Goal: Task Accomplishment & Management: Manage account settings

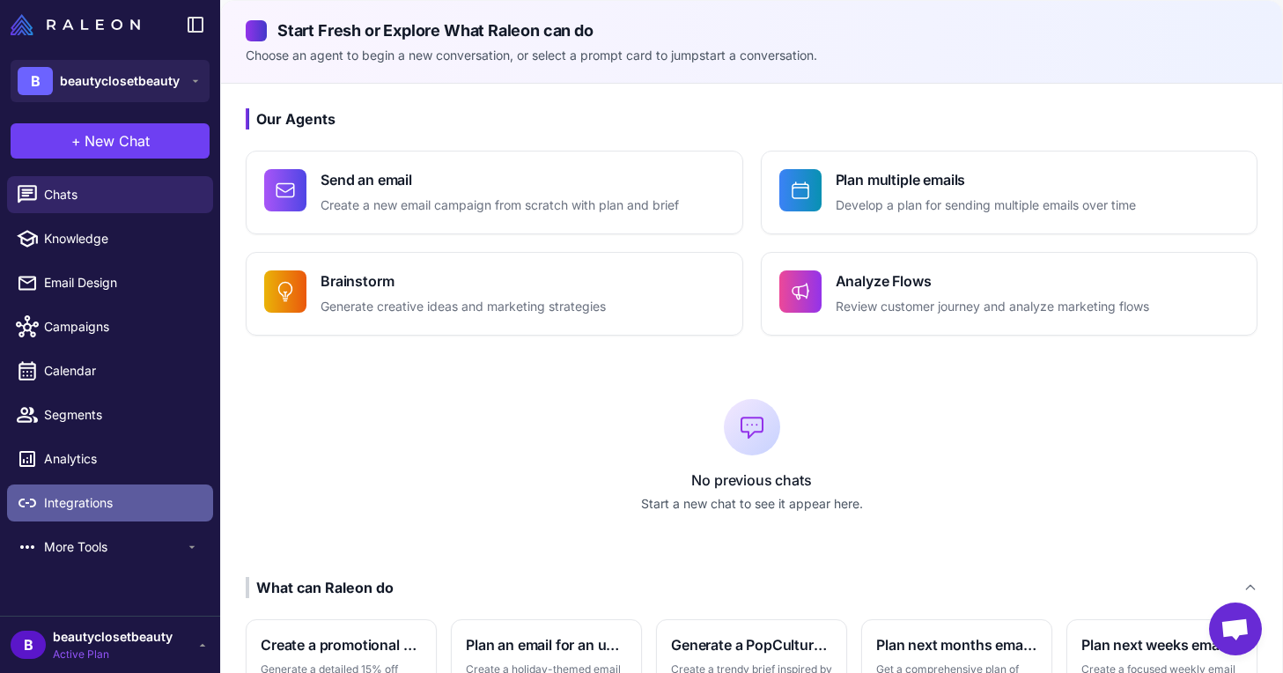
click at [113, 501] on span "Integrations" at bounding box center [121, 502] width 155 height 19
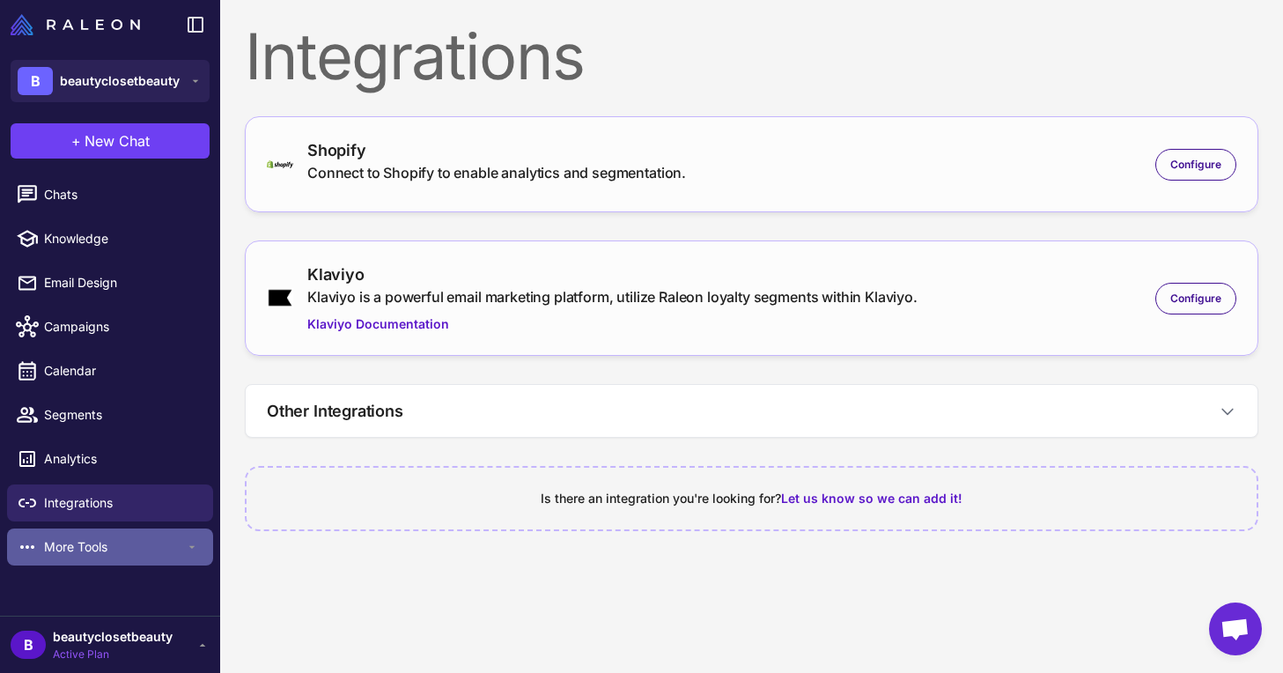
click at [118, 550] on span "More Tools" at bounding box center [114, 546] width 141 height 19
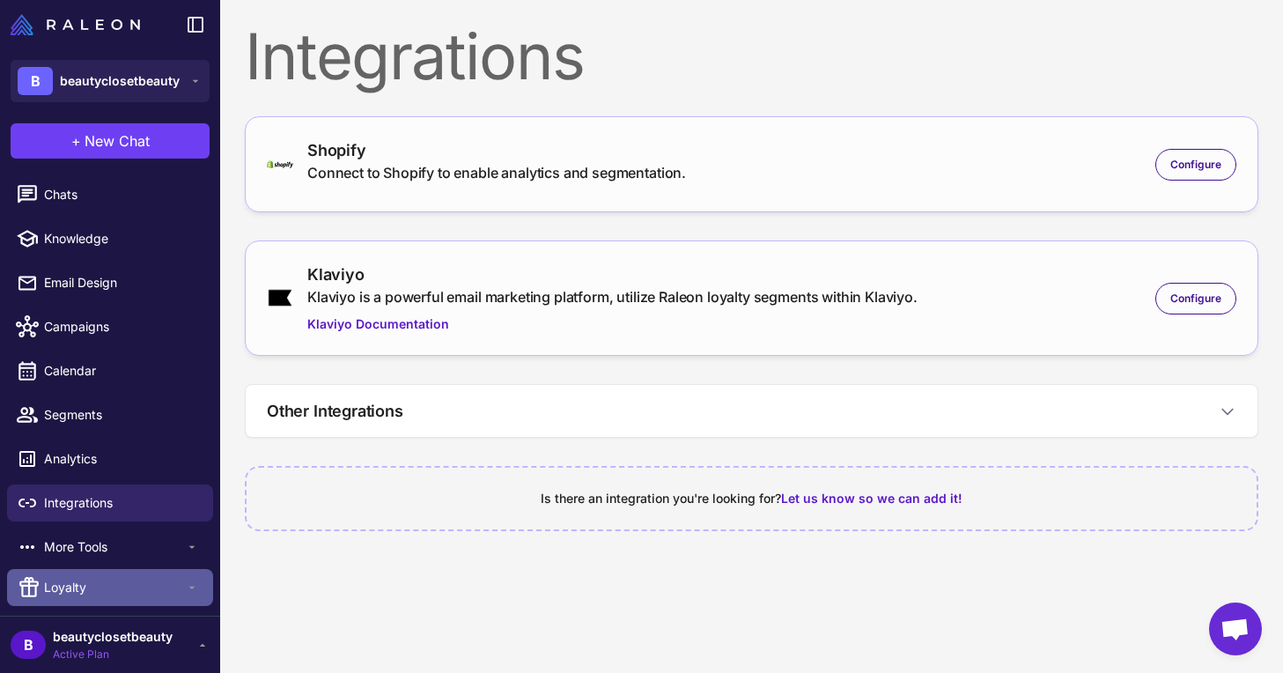
scroll to position [41, 0]
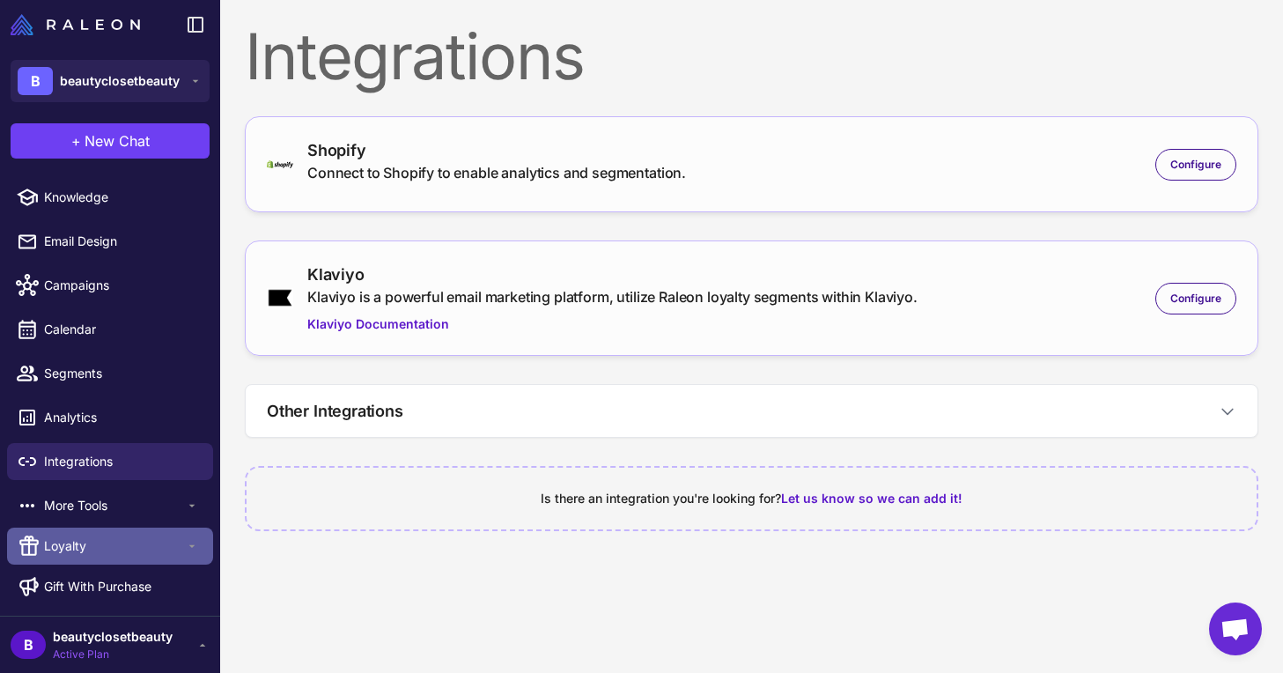
click at [122, 558] on div "Loyalty" at bounding box center [110, 546] width 206 height 37
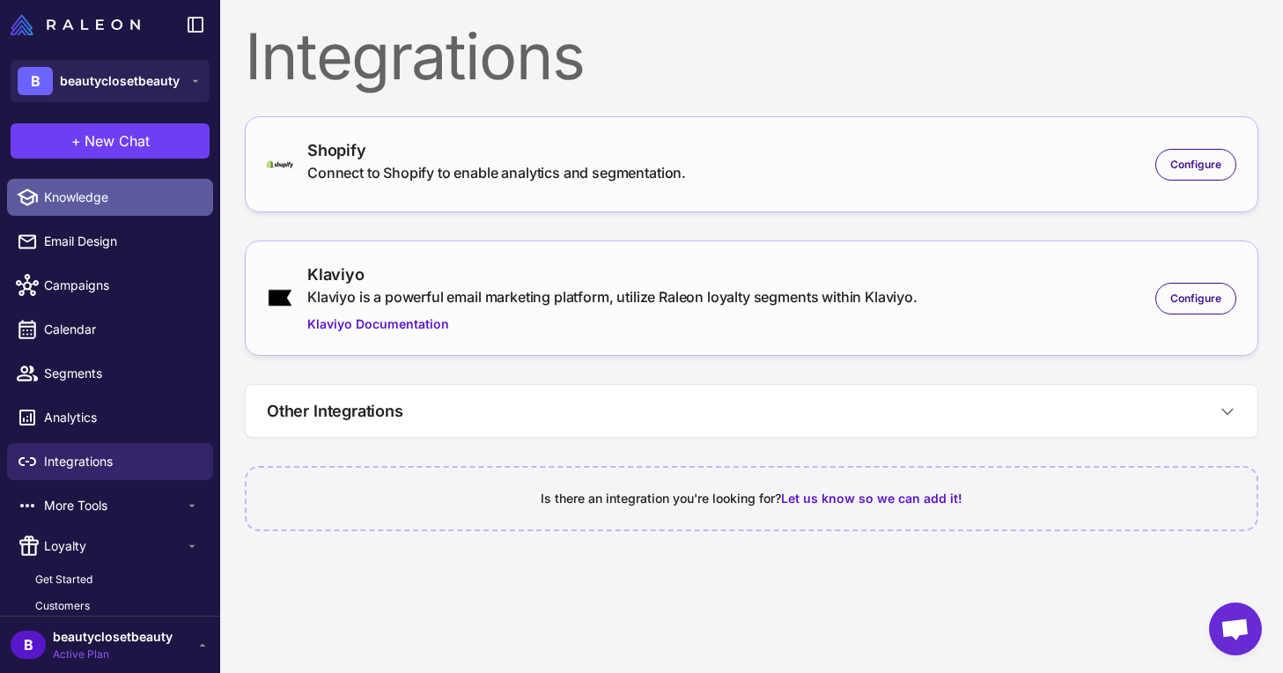
click at [85, 197] on span "Knowledge" at bounding box center [121, 197] width 155 height 19
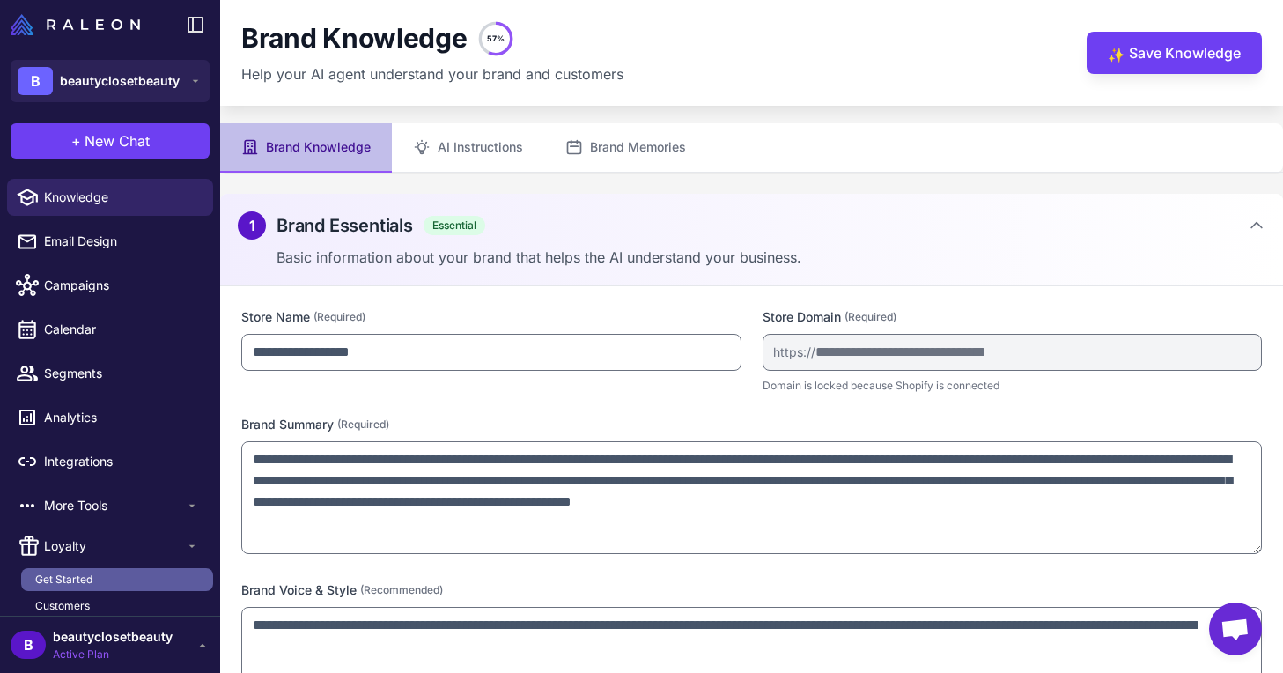
scroll to position [13, 0]
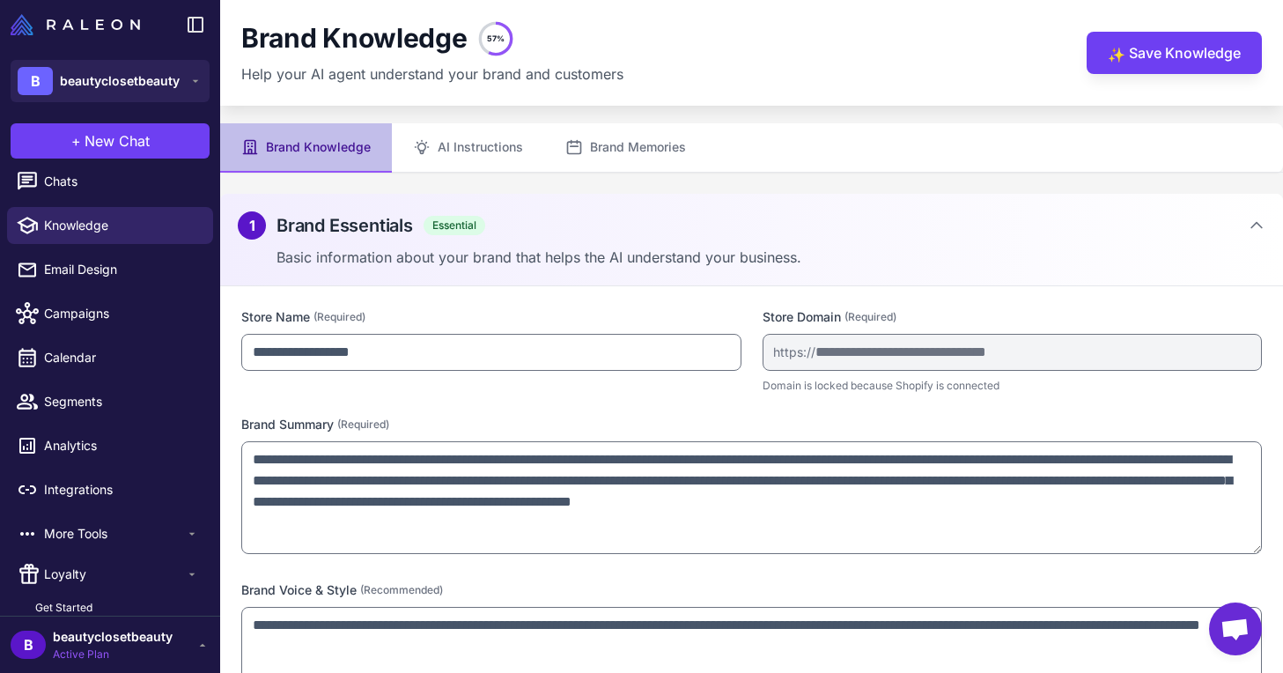
click at [107, 642] on span "beautyclosetbeauty" at bounding box center [113, 636] width 120 height 19
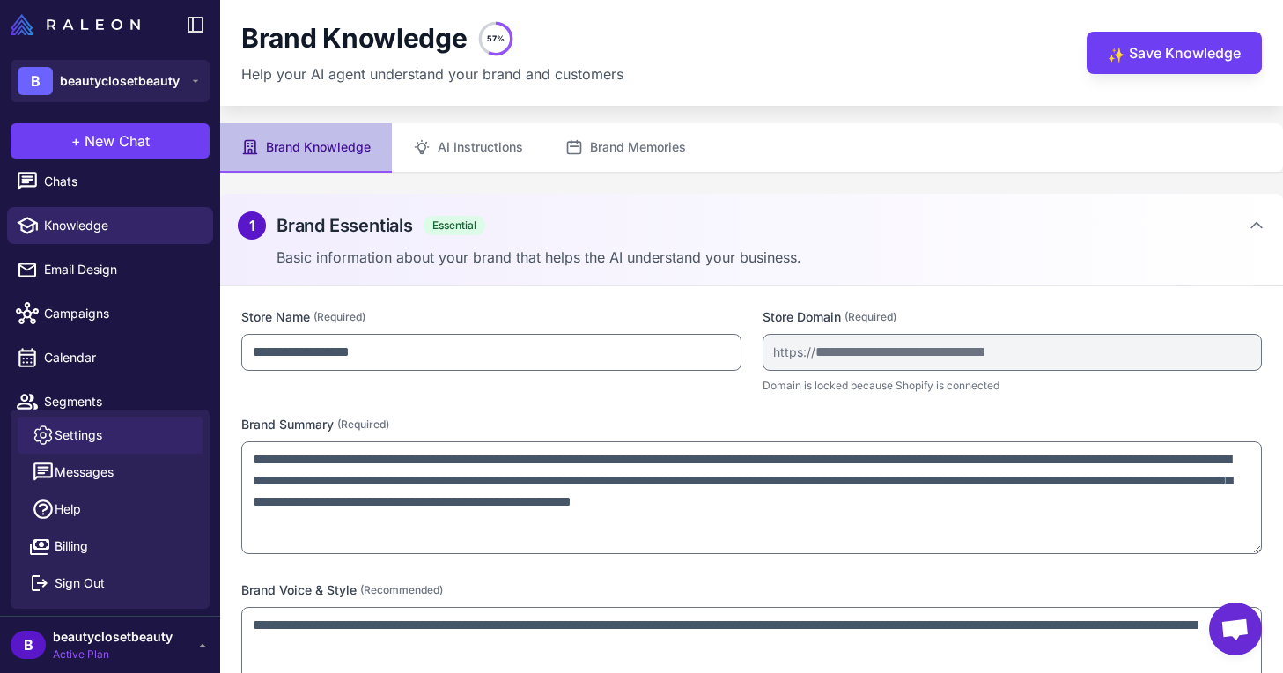
click at [97, 440] on span "Settings" at bounding box center [79, 434] width 48 height 19
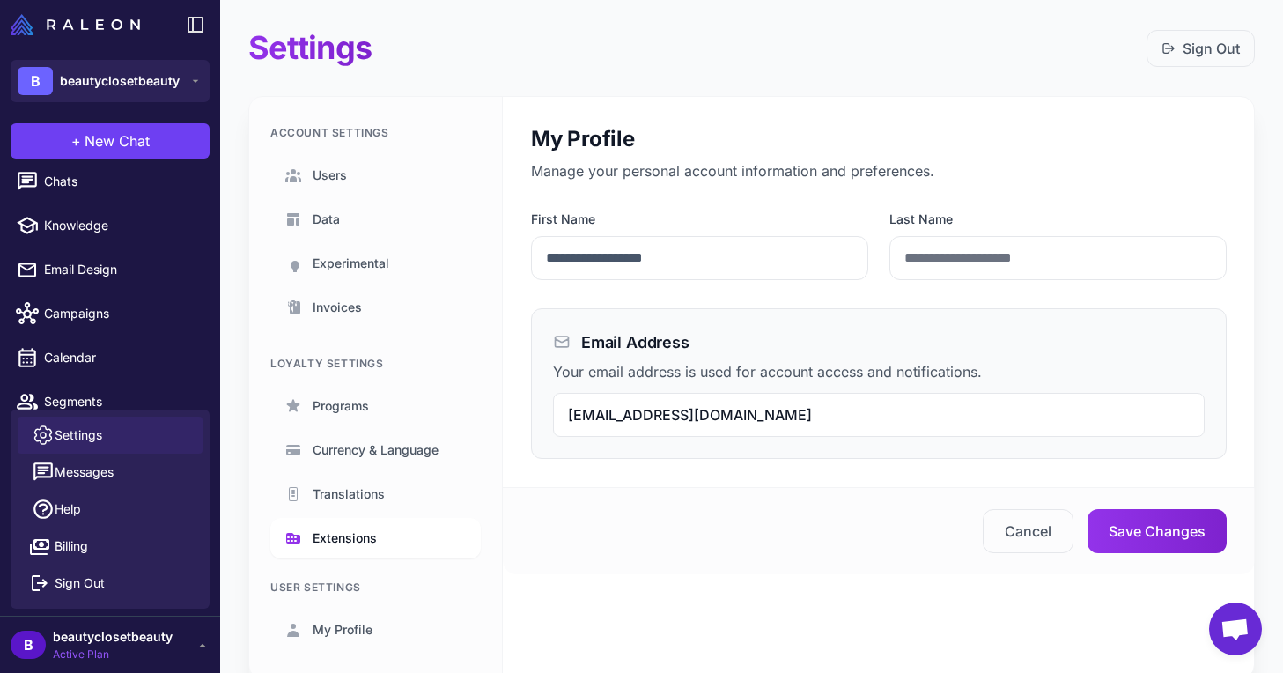
click at [361, 549] on link "Extensions" at bounding box center [375, 538] width 211 height 41
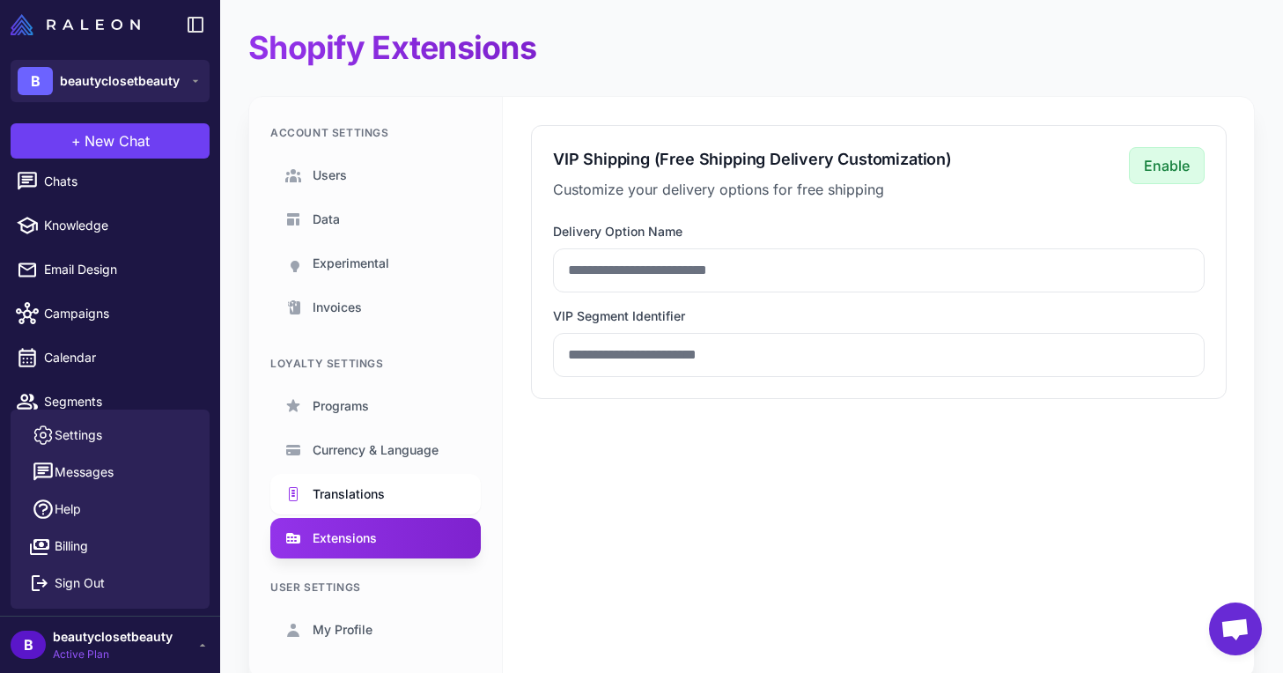
click at [388, 491] on link "Translations" at bounding box center [375, 494] width 211 height 41
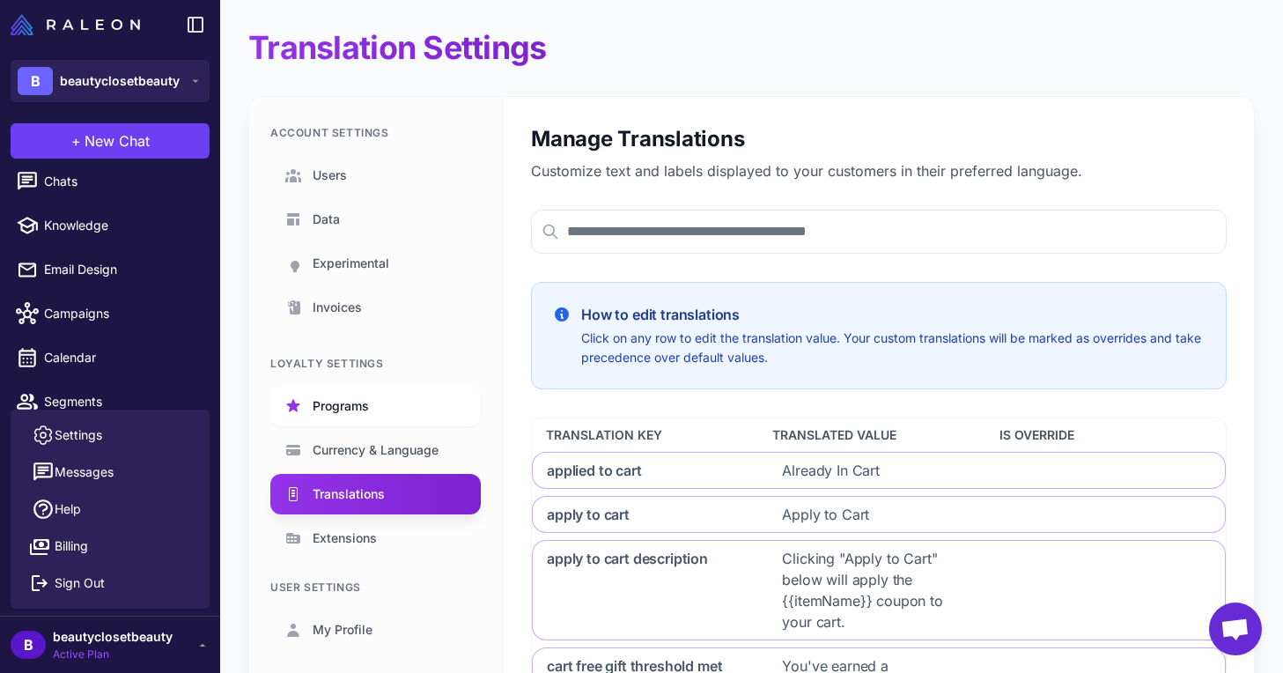
click at [348, 403] on span "Programs" at bounding box center [341, 405] width 56 height 19
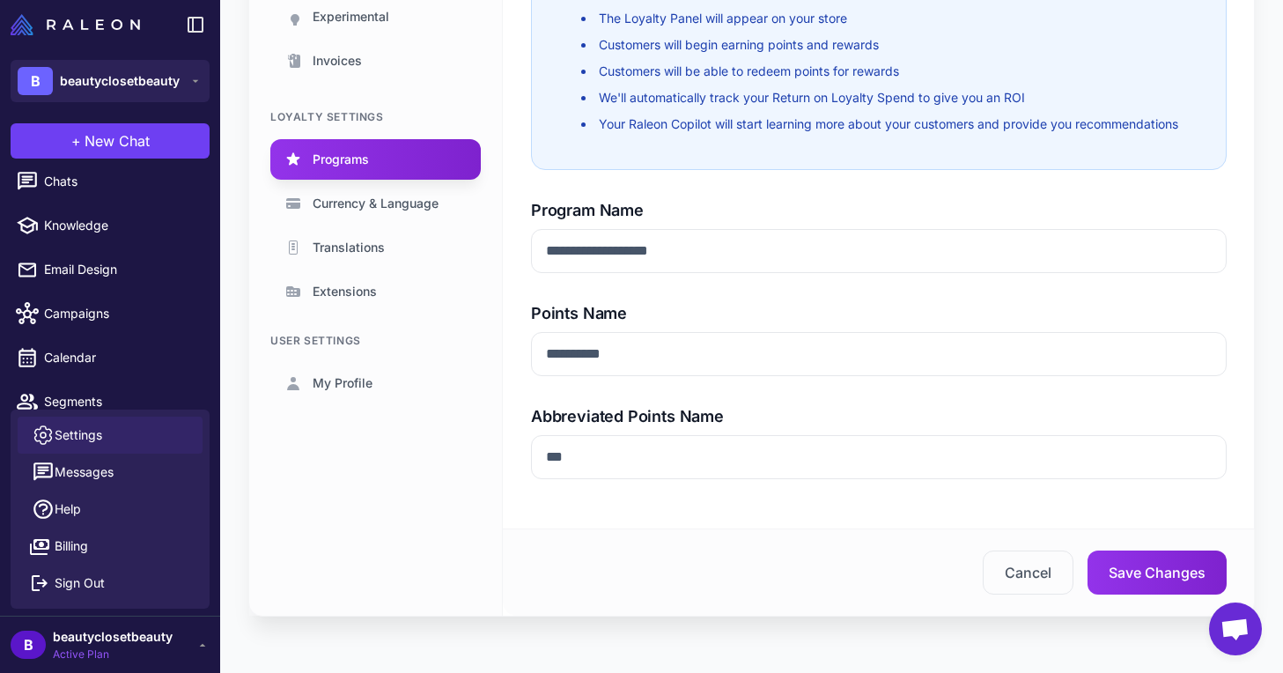
scroll to position [103, 0]
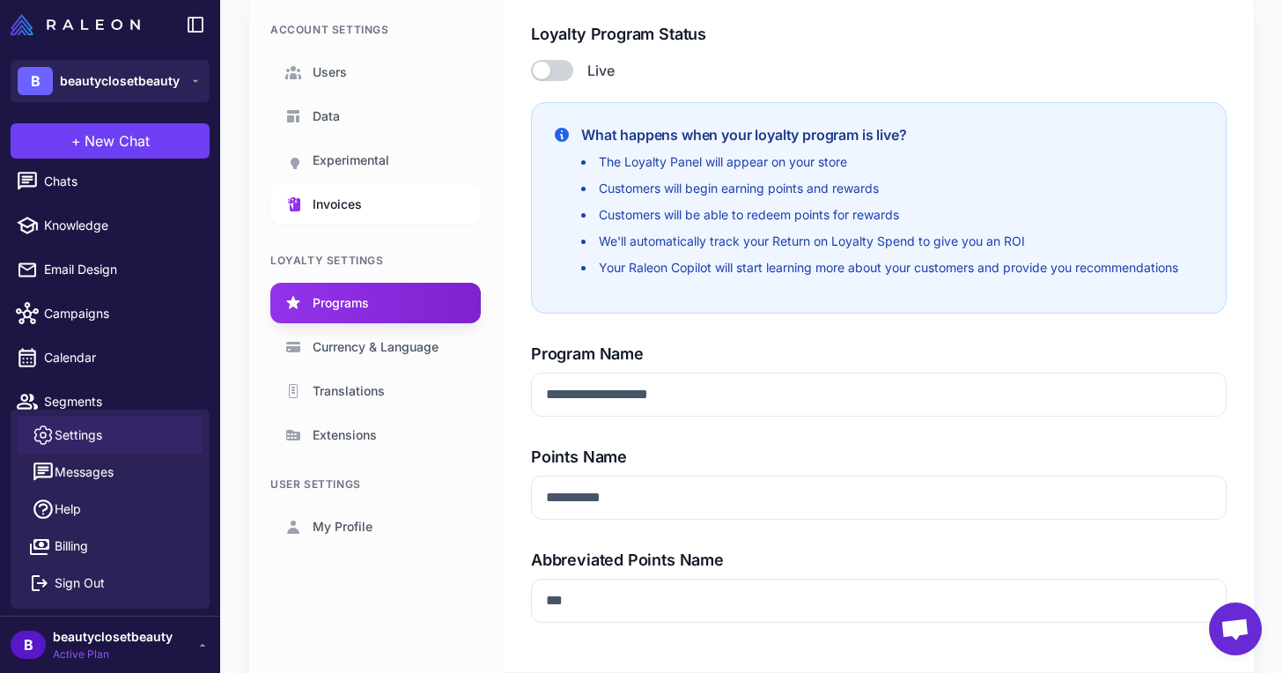
click at [392, 197] on link "Invoices" at bounding box center [375, 204] width 211 height 41
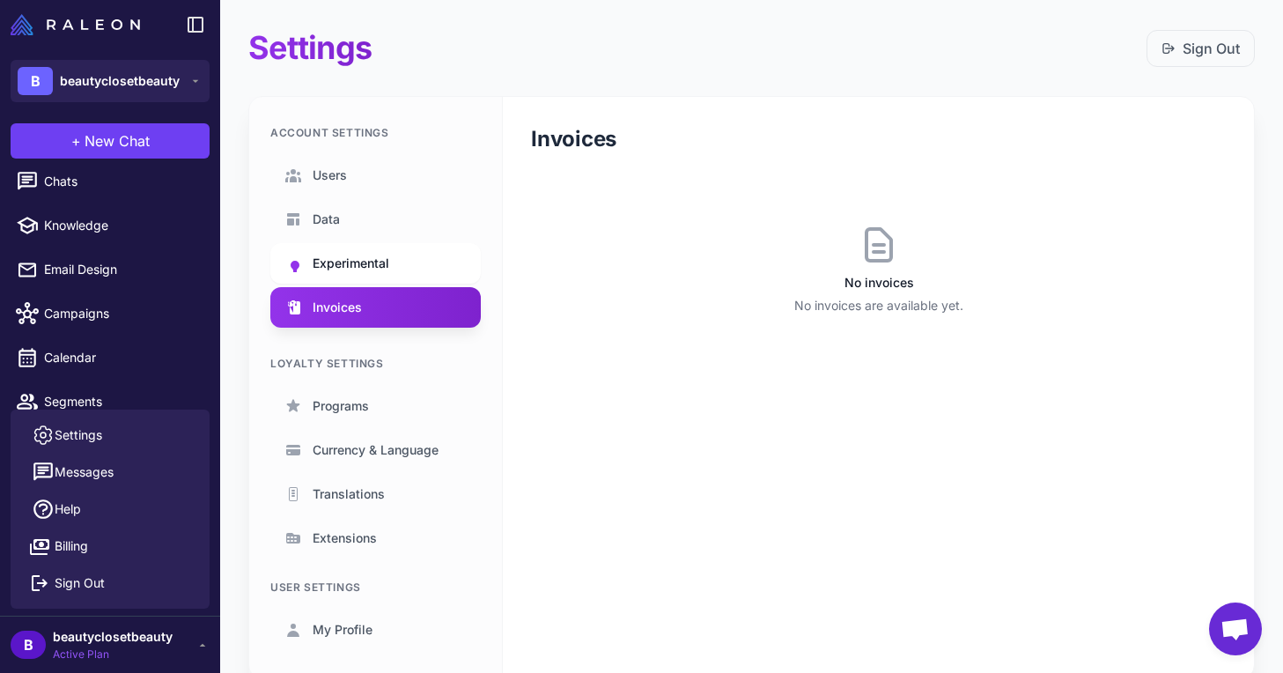
click at [369, 262] on span "Experimental" at bounding box center [351, 263] width 77 height 19
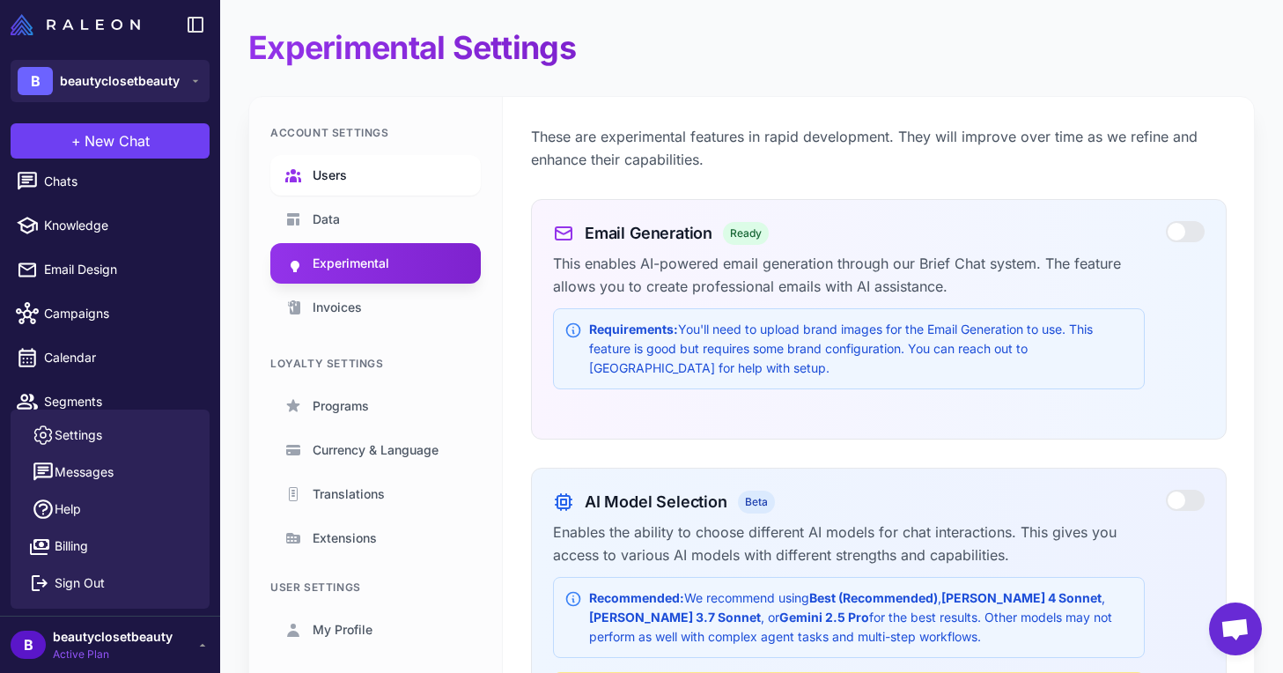
click at [358, 169] on link "Users" at bounding box center [375, 175] width 211 height 41
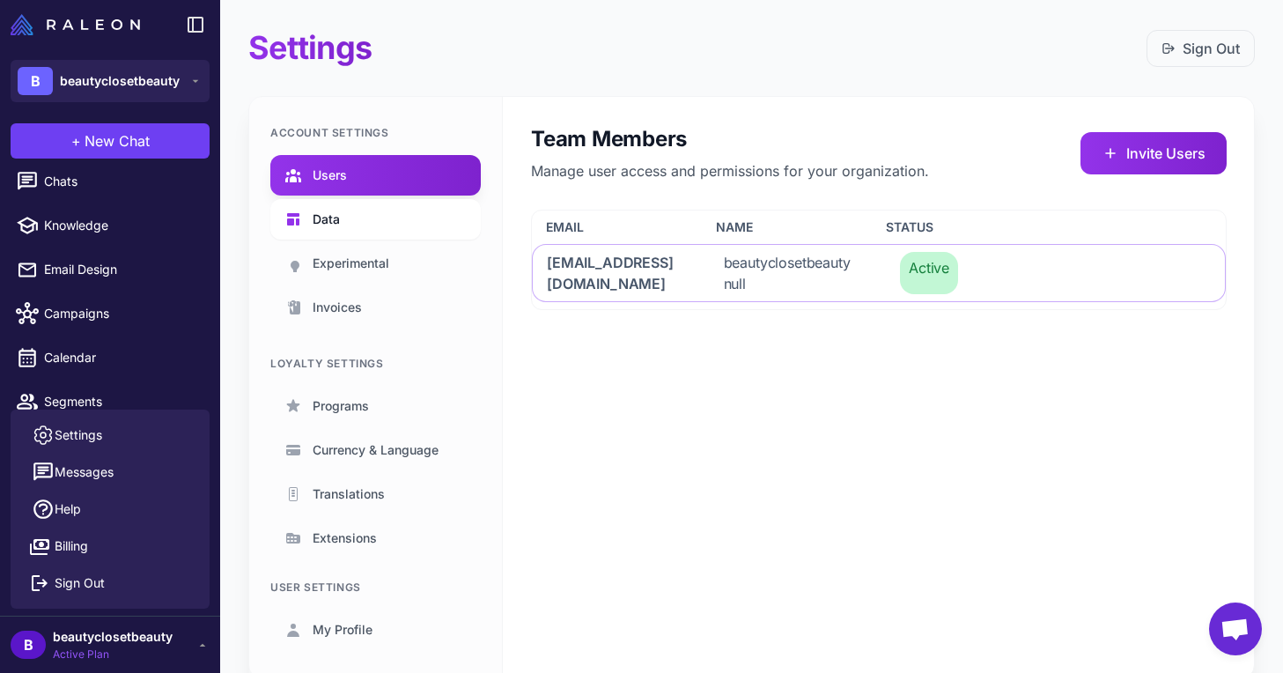
click at [440, 219] on link "Data" at bounding box center [375, 219] width 211 height 41
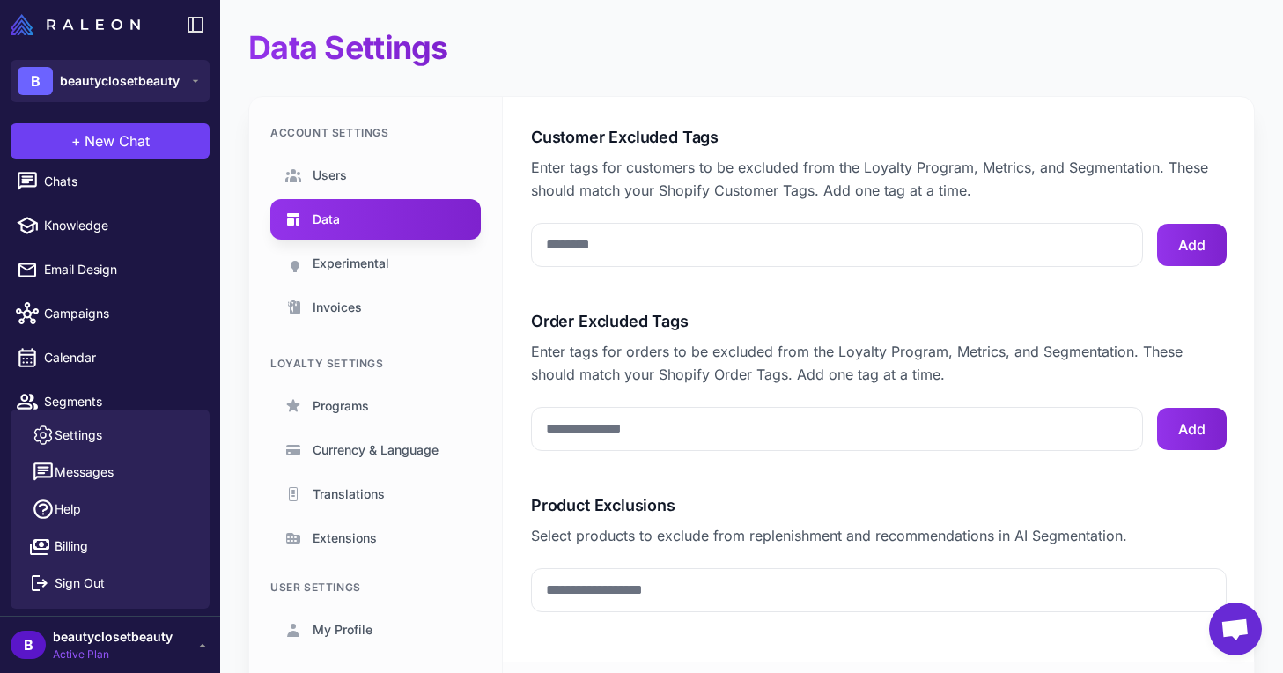
scroll to position [133, 0]
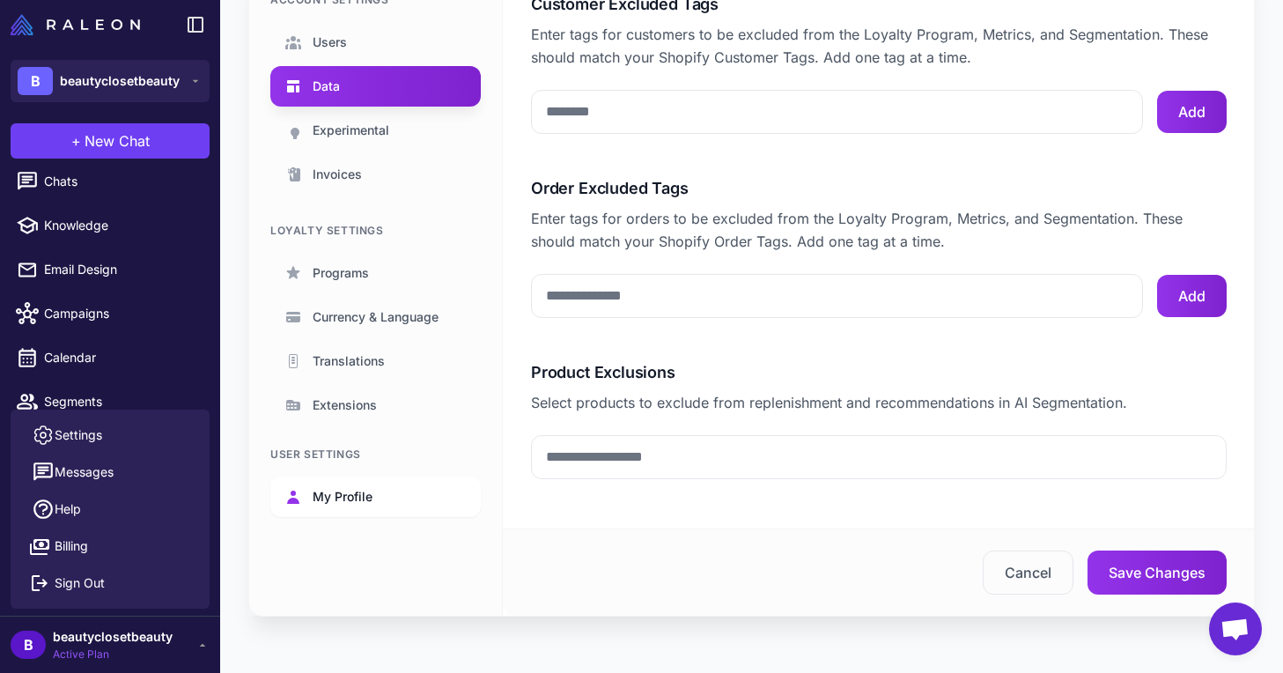
click at [344, 497] on span "My Profile" at bounding box center [343, 496] width 60 height 19
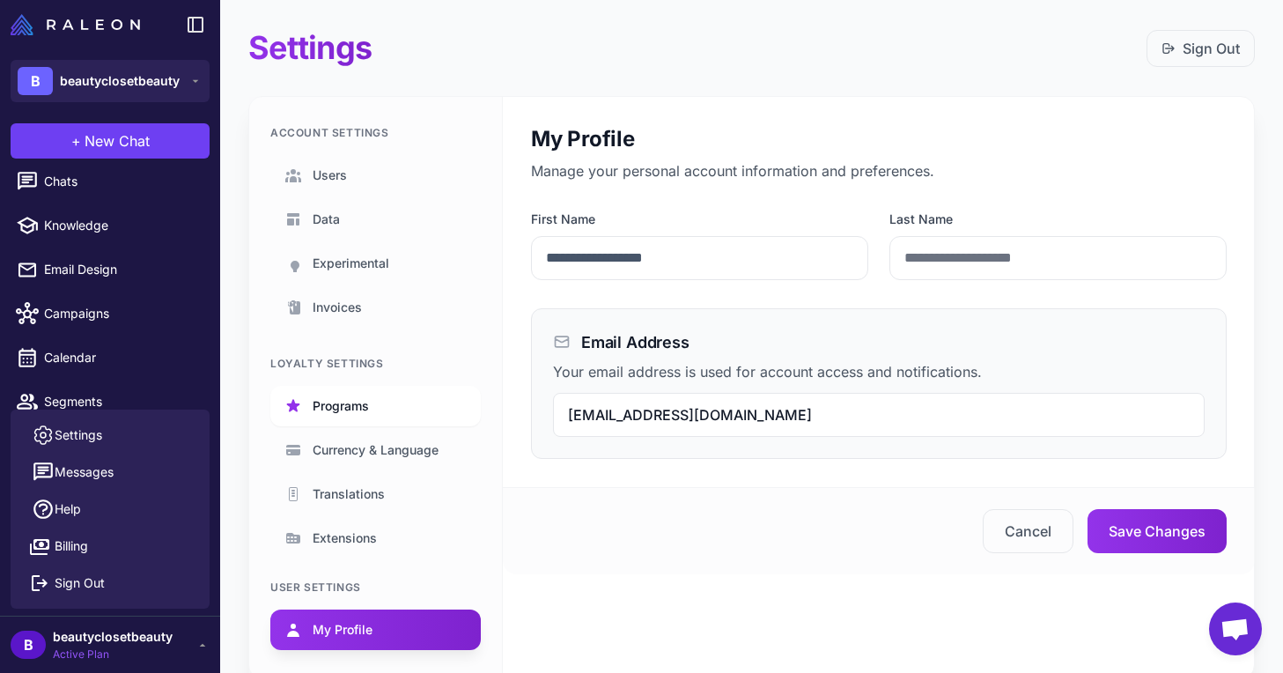
click at [378, 419] on link "Programs" at bounding box center [375, 406] width 211 height 41
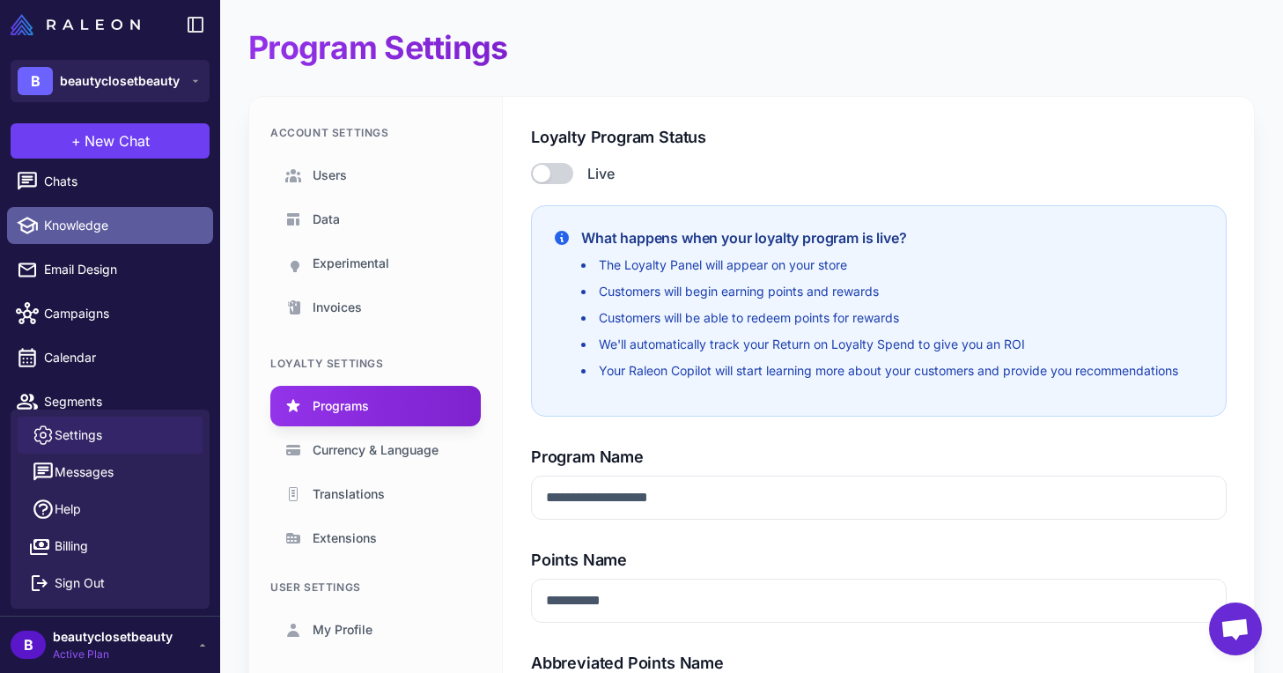
click at [118, 215] on link "Knowledge" at bounding box center [110, 225] width 206 height 37
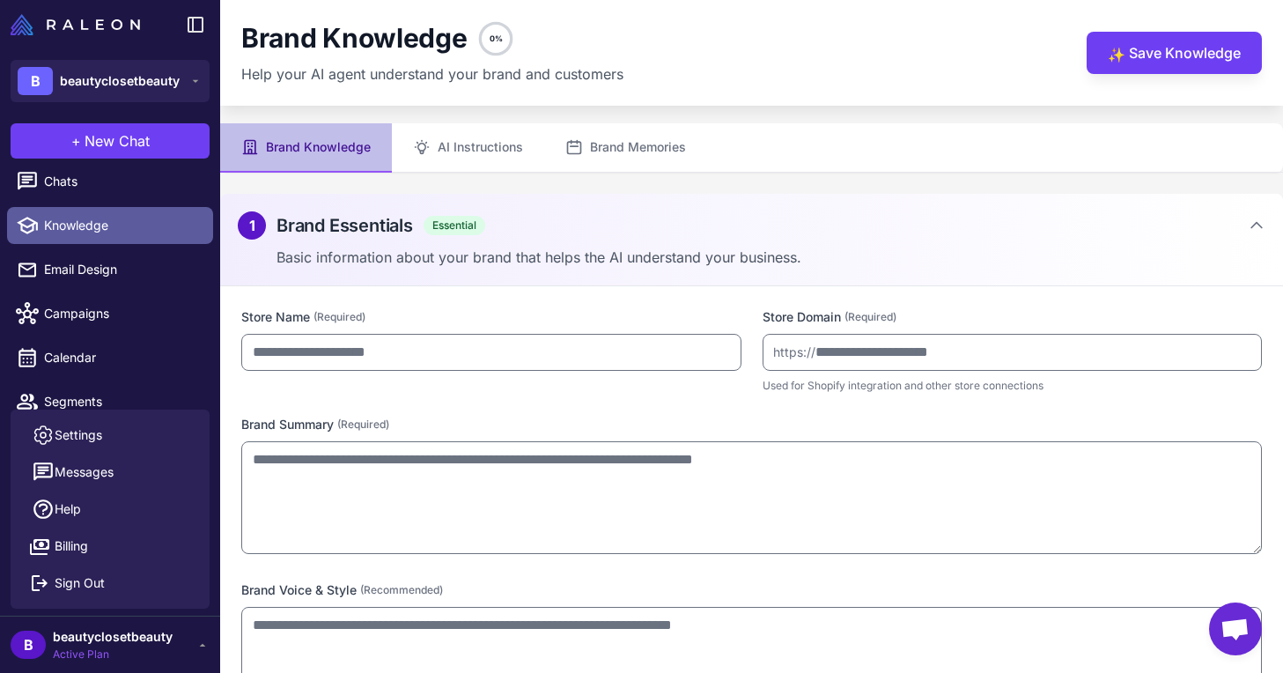
type input "**********"
type textarea "**********"
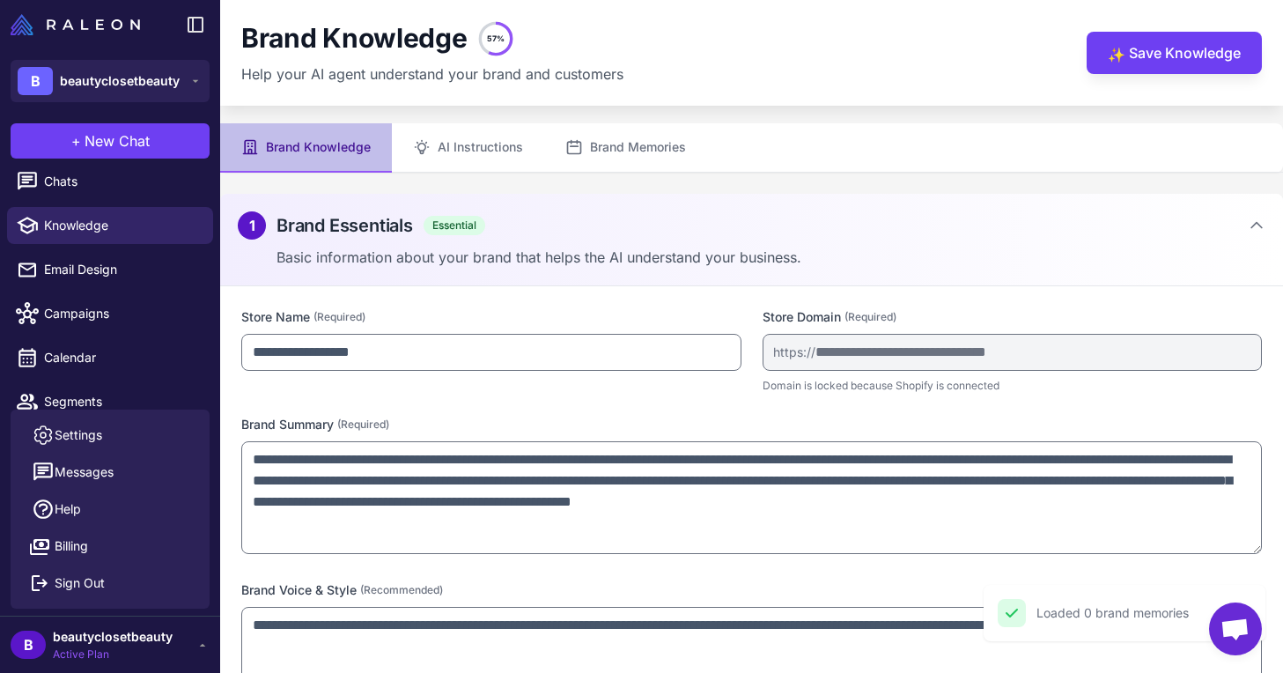
scroll to position [234, 0]
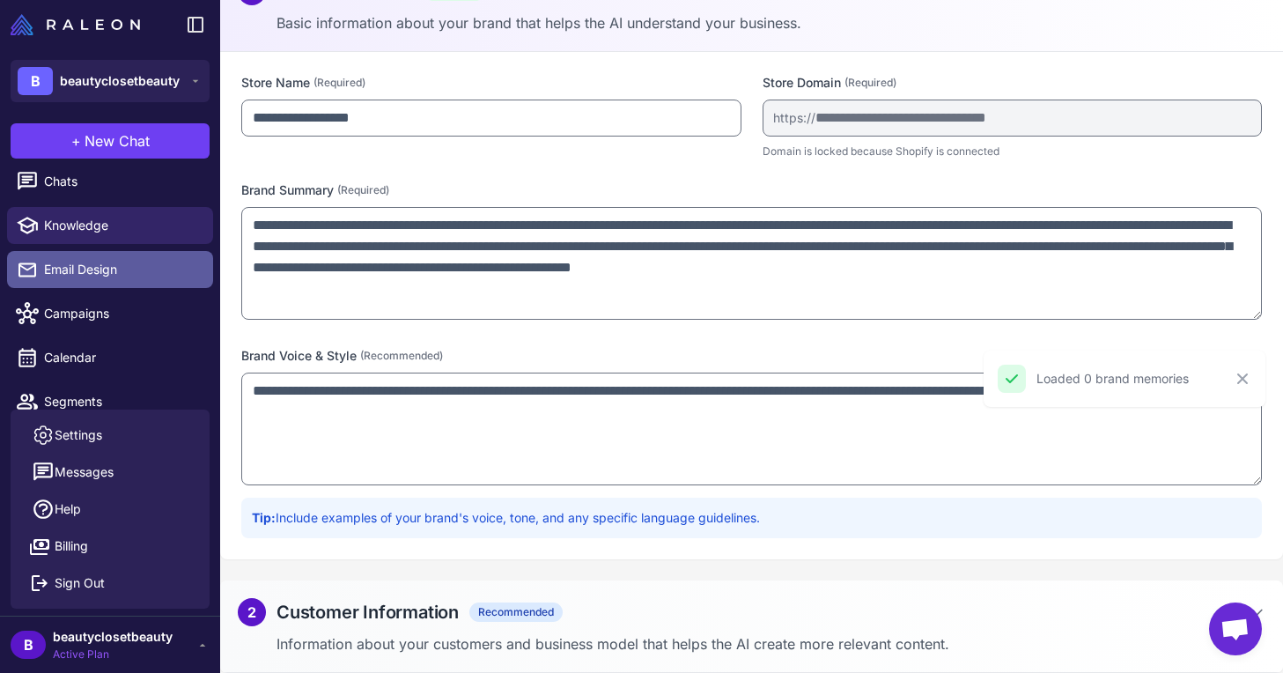
click at [111, 260] on link "Email Design" at bounding box center [110, 269] width 206 height 37
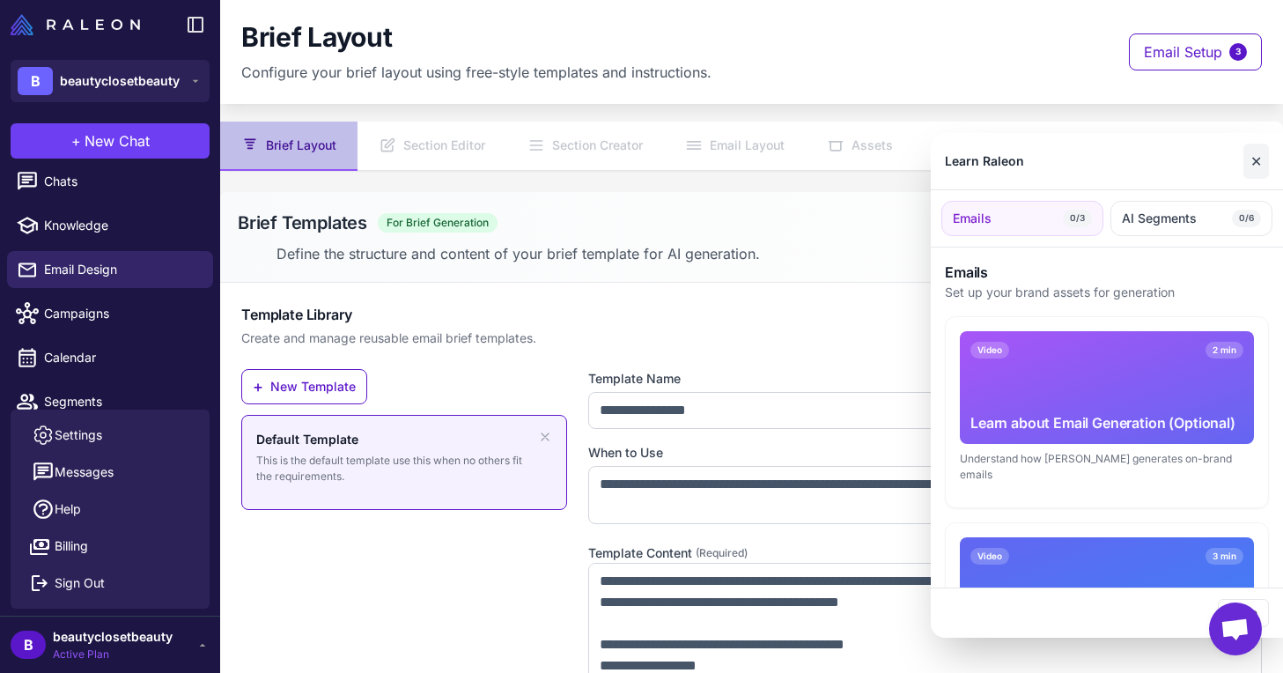
click at [1251, 157] on button "✕" at bounding box center [1257, 161] width 26 height 35
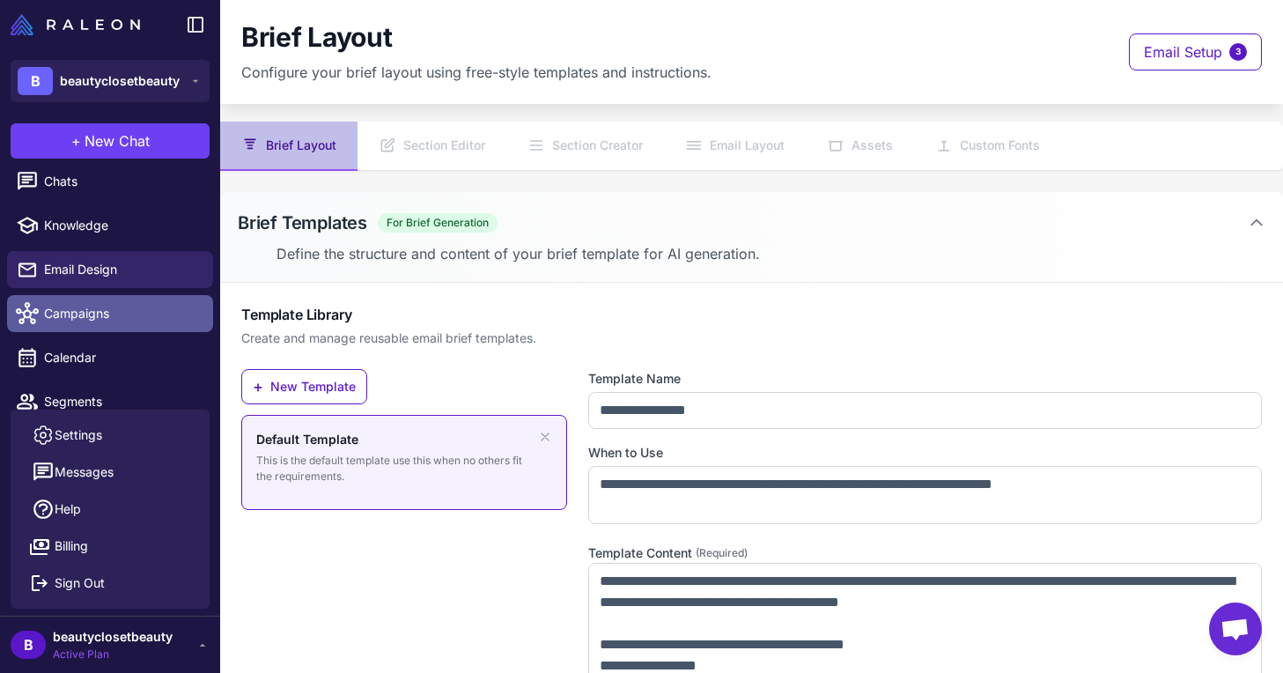
click at [89, 328] on link "Campaigns" at bounding box center [110, 313] width 206 height 37
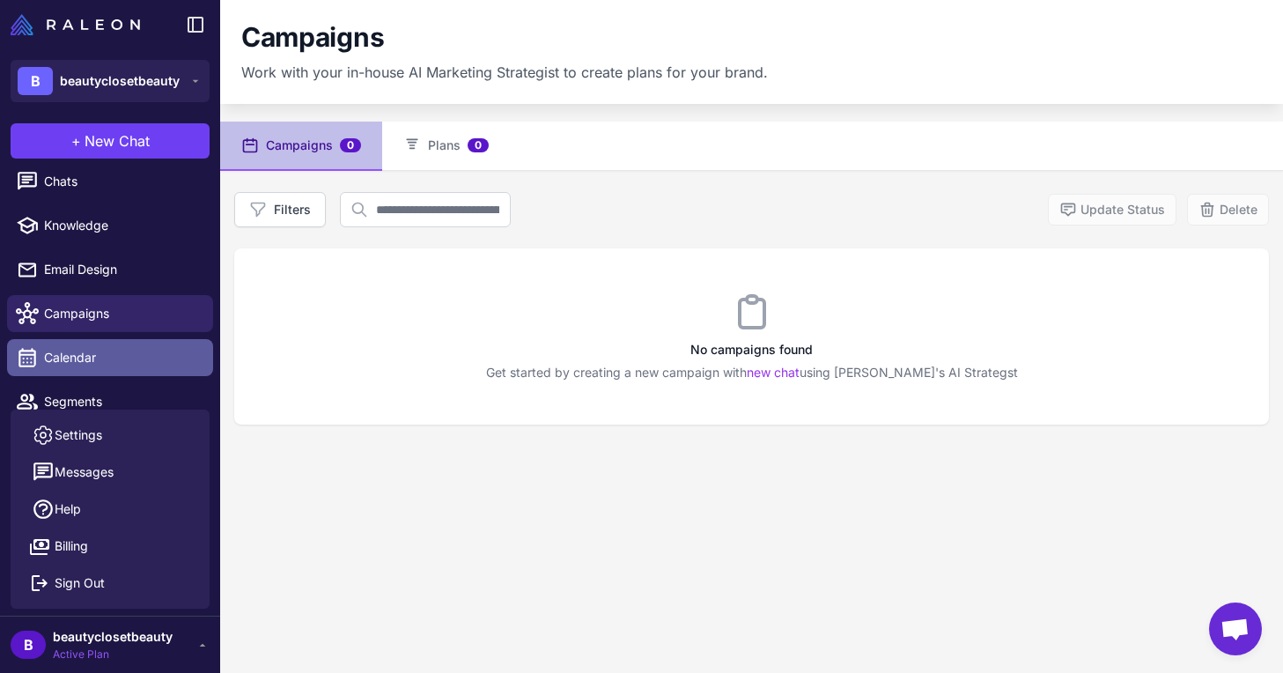
click at [93, 368] on link "Calendar" at bounding box center [110, 357] width 206 height 37
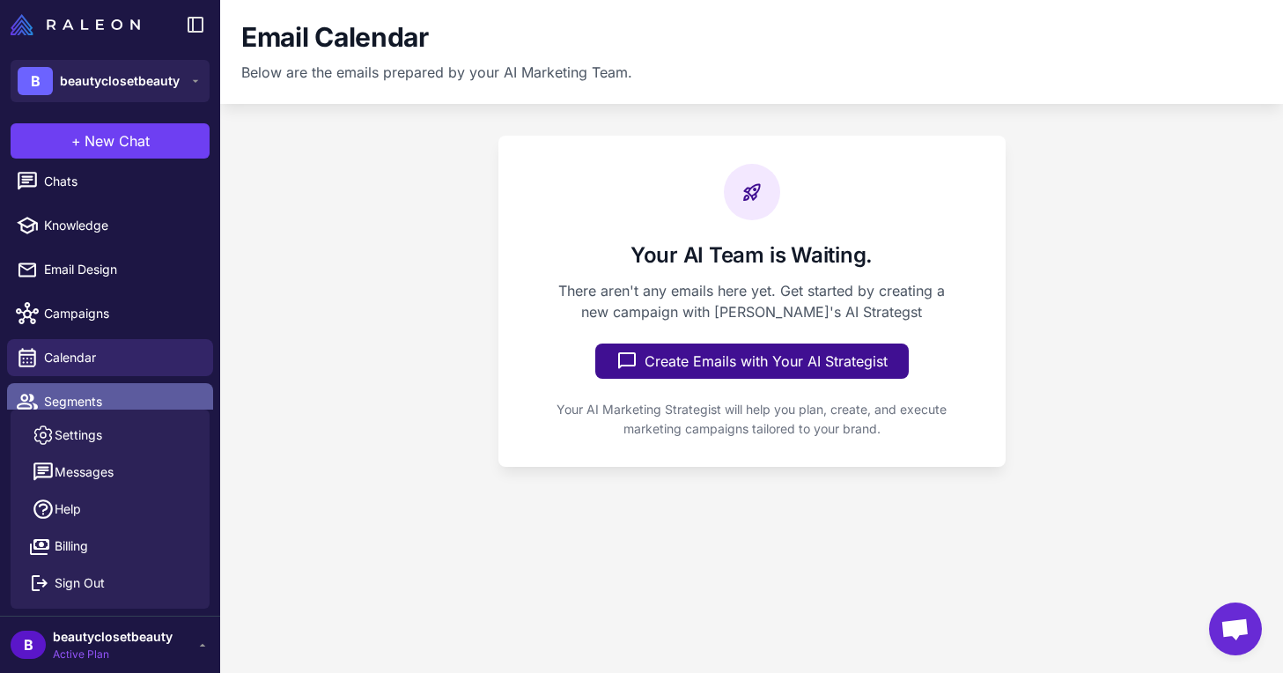
click at [88, 402] on span "Segments" at bounding box center [121, 401] width 155 height 19
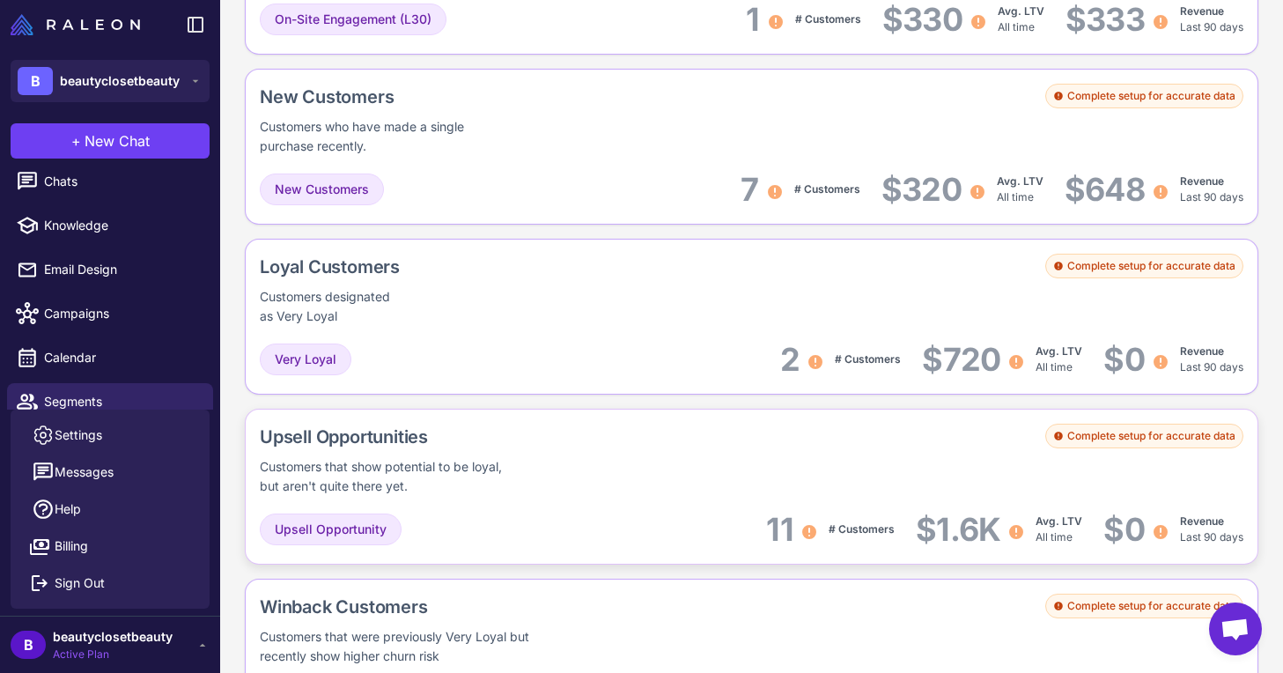
scroll to position [756, 0]
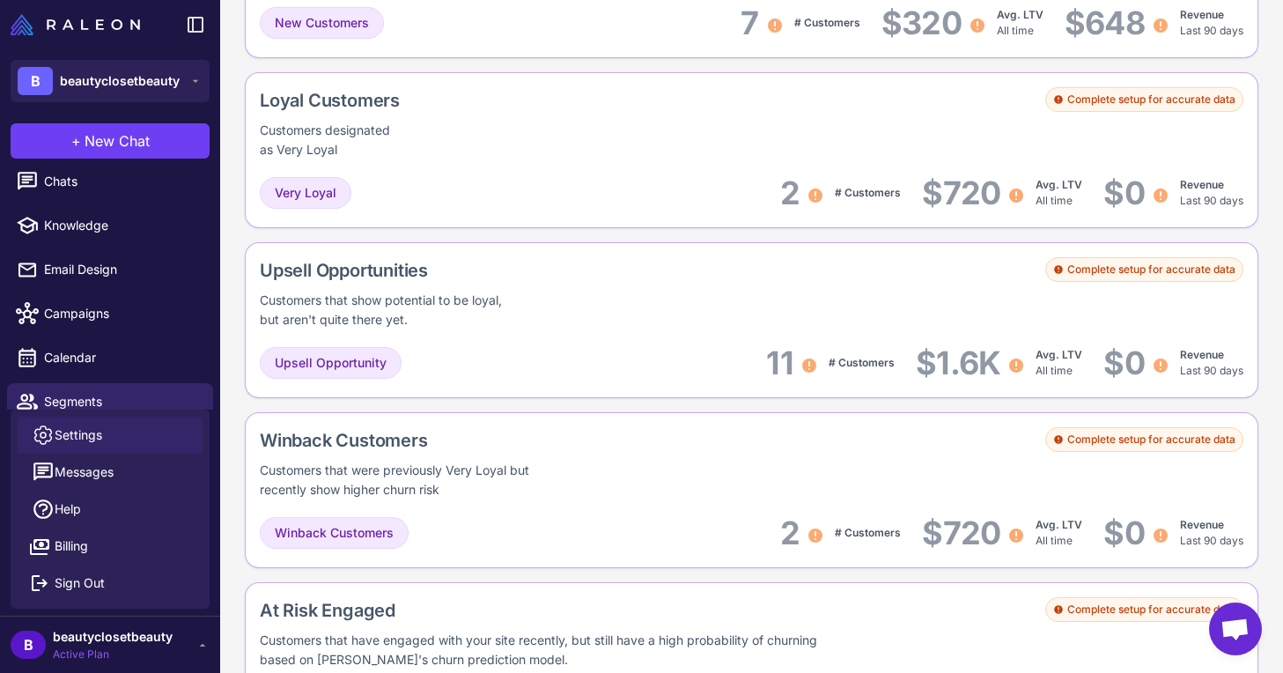
click at [82, 437] on span "Settings" at bounding box center [79, 434] width 48 height 19
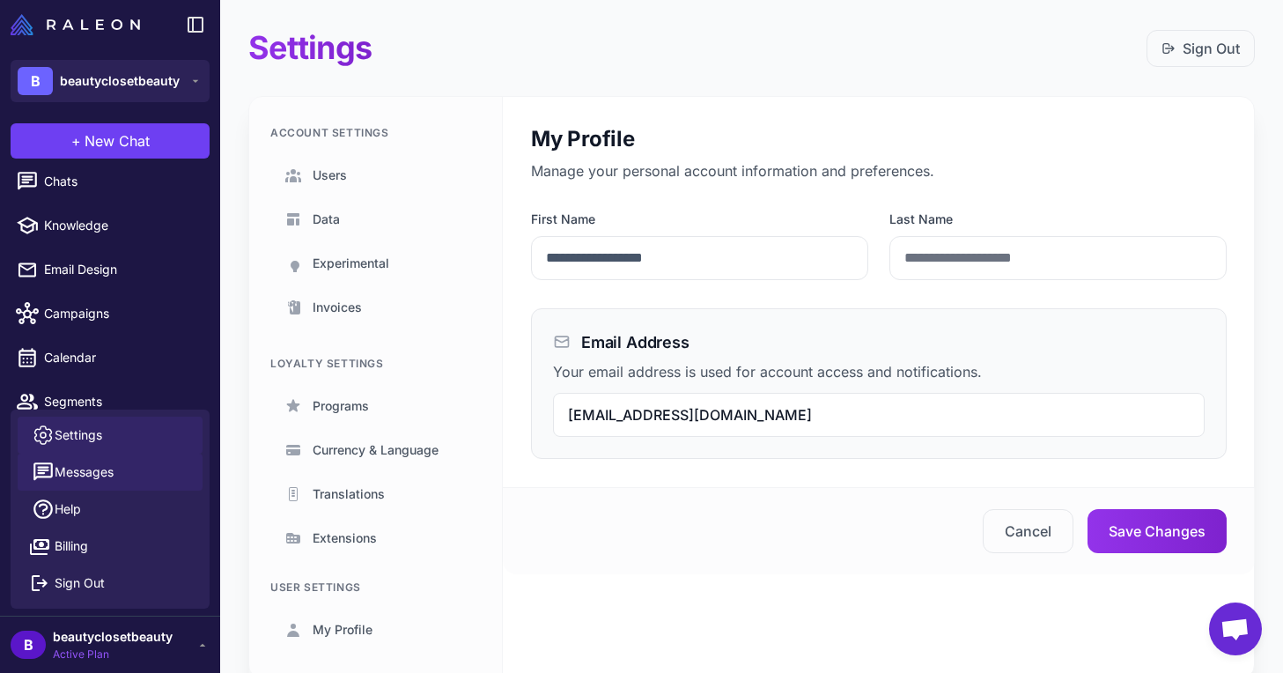
click at [116, 465] on button "Messages" at bounding box center [110, 472] width 185 height 37
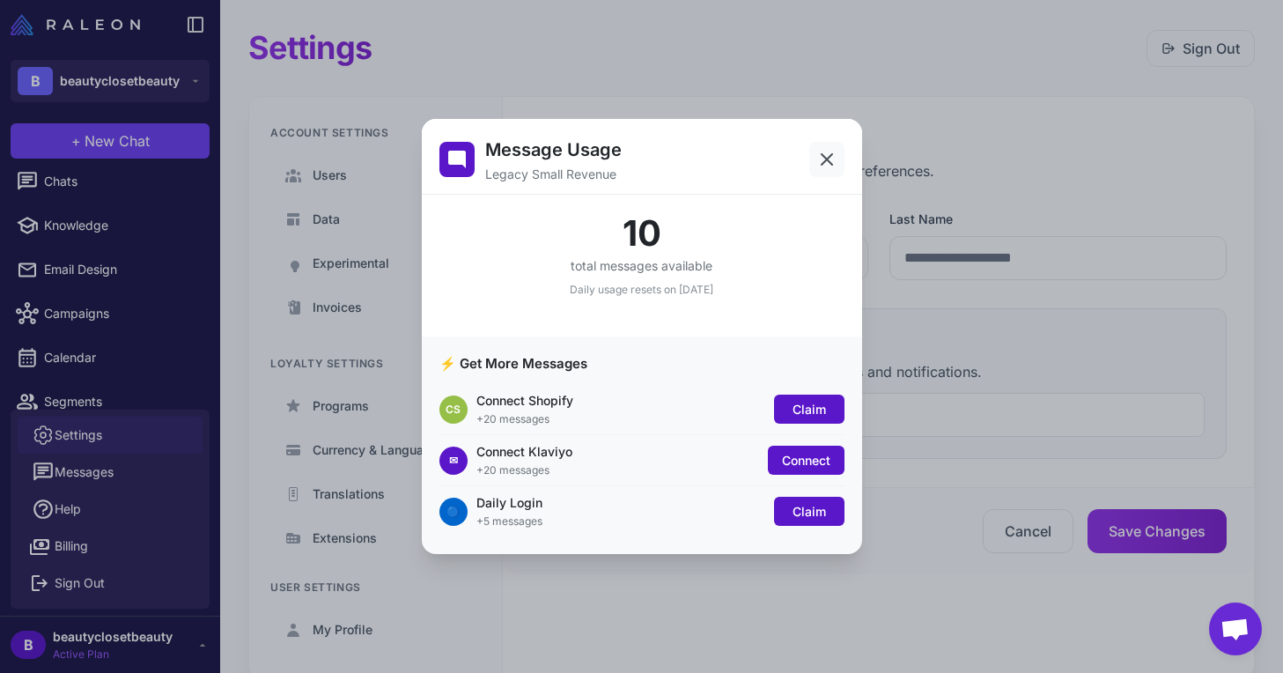
click at [829, 157] on icon at bounding box center [827, 159] width 11 height 11
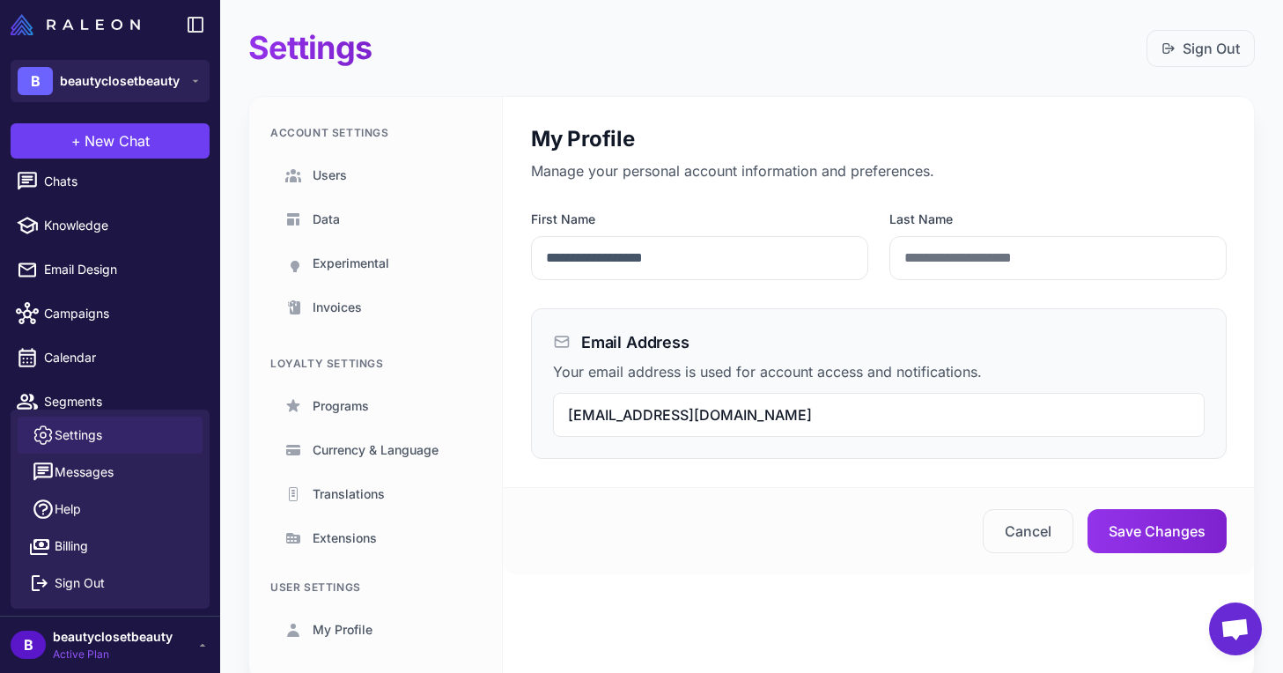
click at [129, 643] on span "beautyclosetbeauty" at bounding box center [113, 636] width 120 height 19
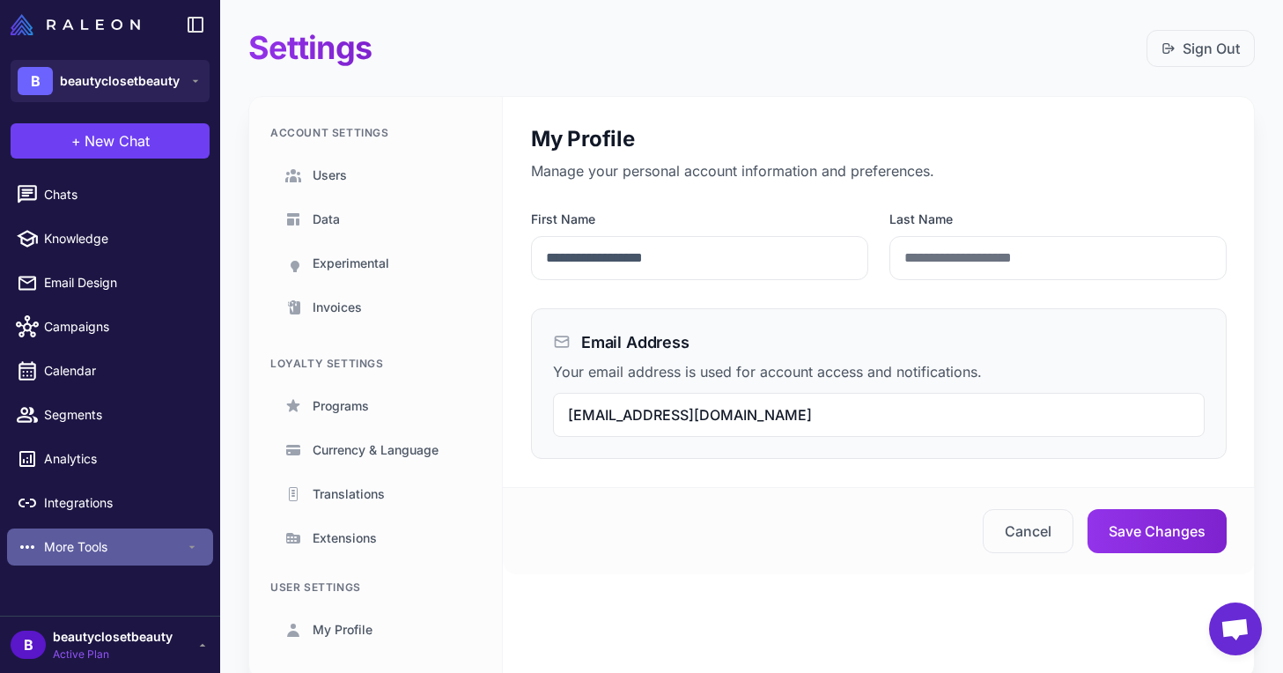
click at [51, 555] on span "More Tools" at bounding box center [114, 546] width 141 height 19
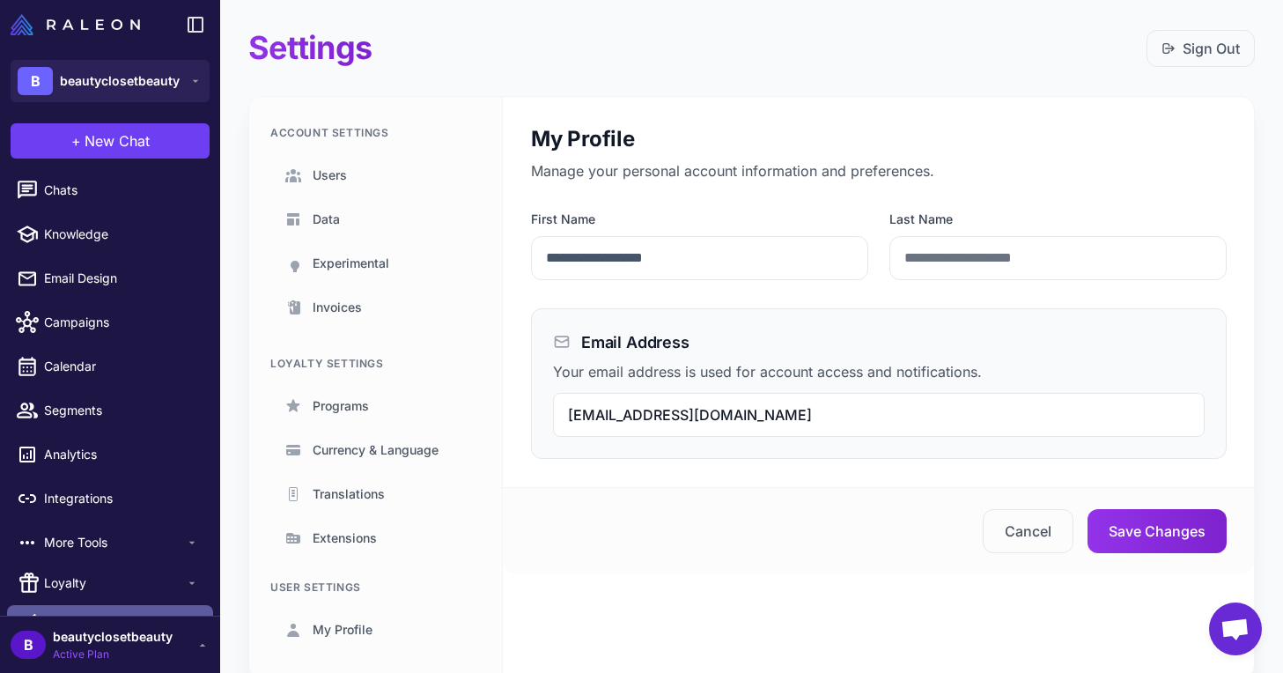
scroll to position [38, 0]
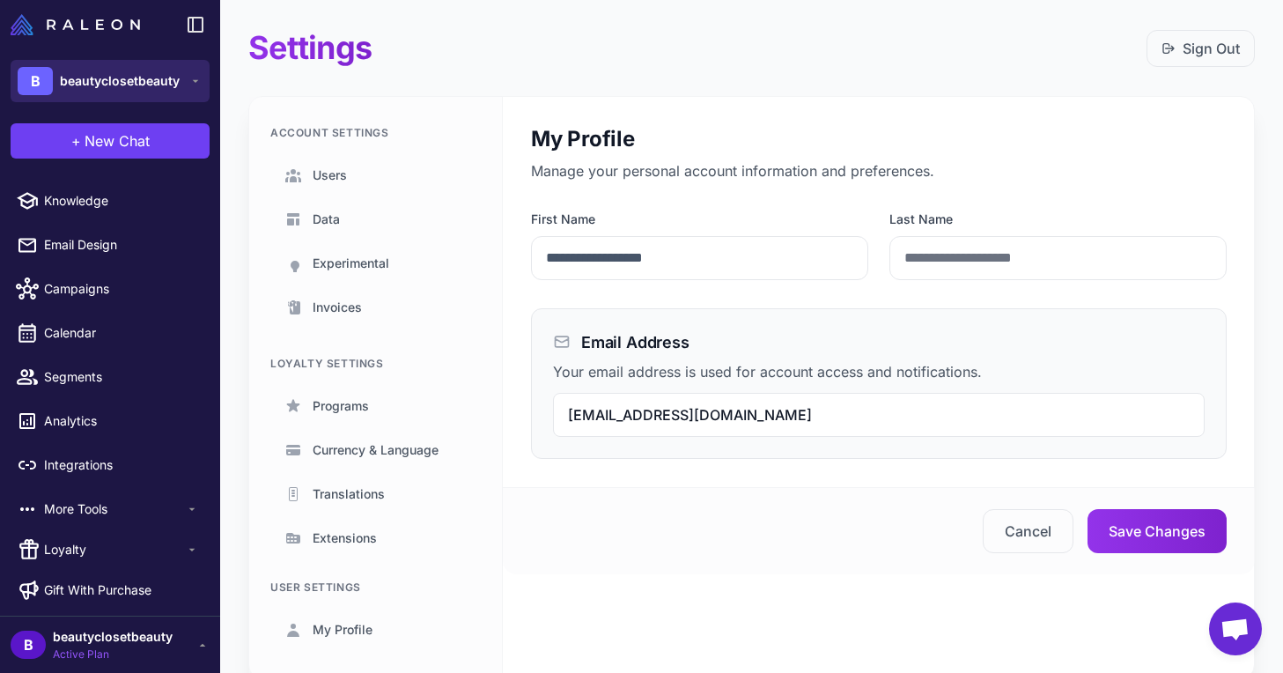
click at [171, 85] on span "beautyclosetbeauty" at bounding box center [120, 80] width 120 height 19
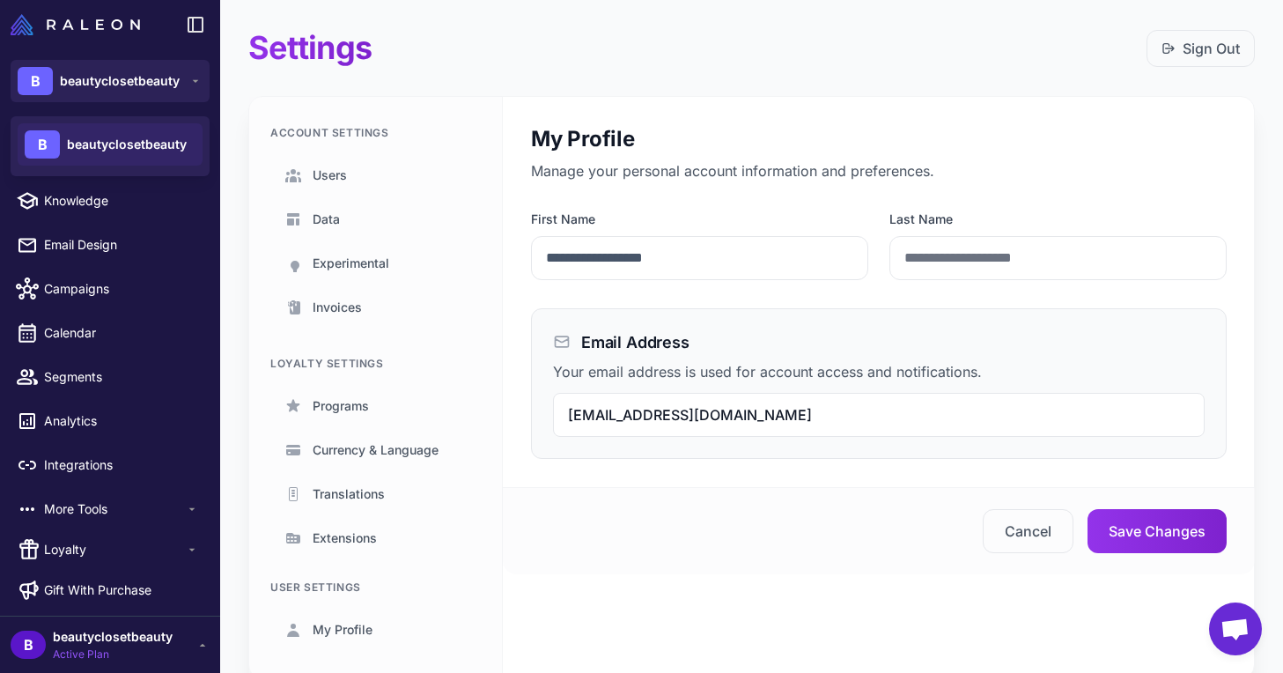
click at [131, 133] on div "B beautyclosetbeauty" at bounding box center [110, 144] width 185 height 42
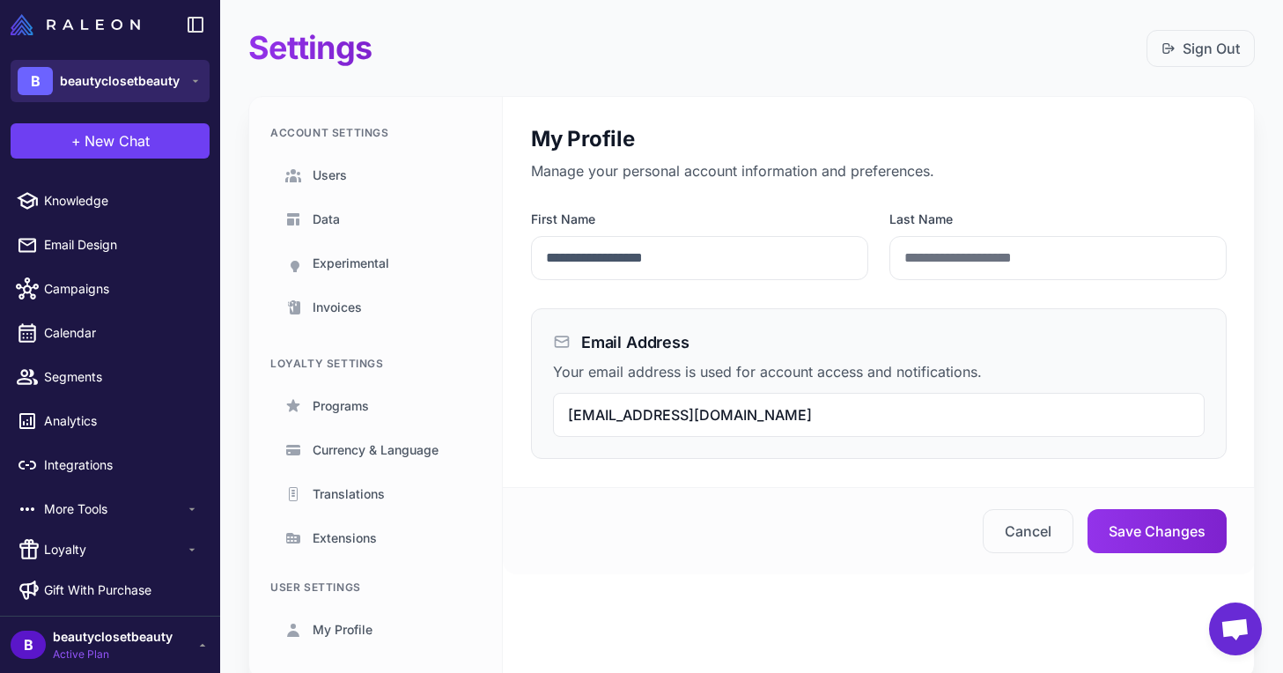
click at [150, 85] on span "beautyclosetbeauty" at bounding box center [120, 80] width 120 height 19
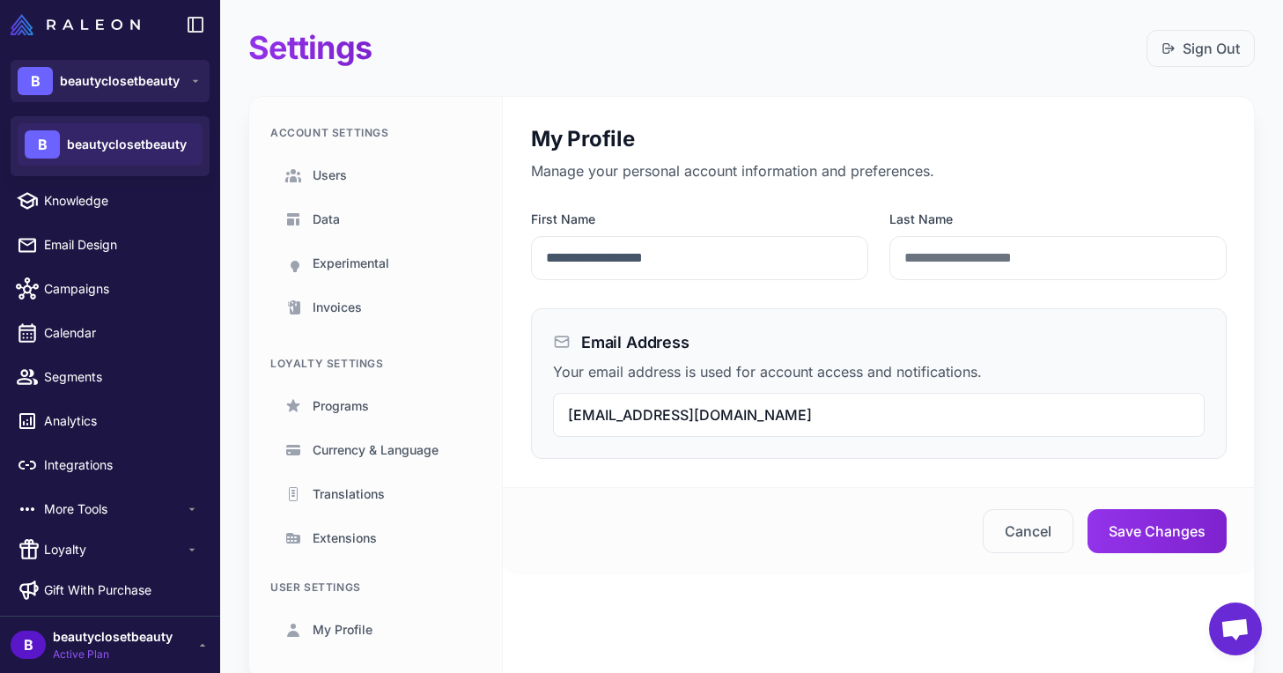
click at [135, 146] on span "beautyclosetbeauty" at bounding box center [127, 144] width 120 height 19
click at [140, 140] on span "New Chat" at bounding box center [117, 140] width 65 height 21
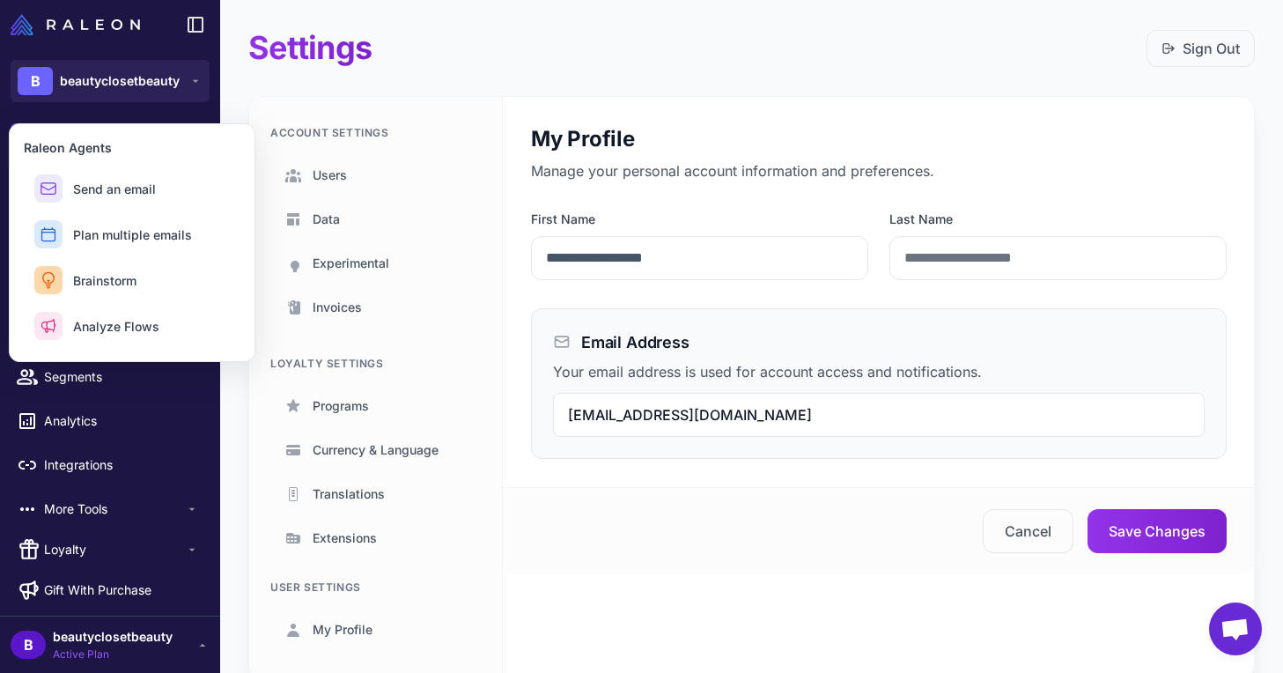
click at [433, 62] on div "Settings Sign Out" at bounding box center [751, 48] width 1007 height 40
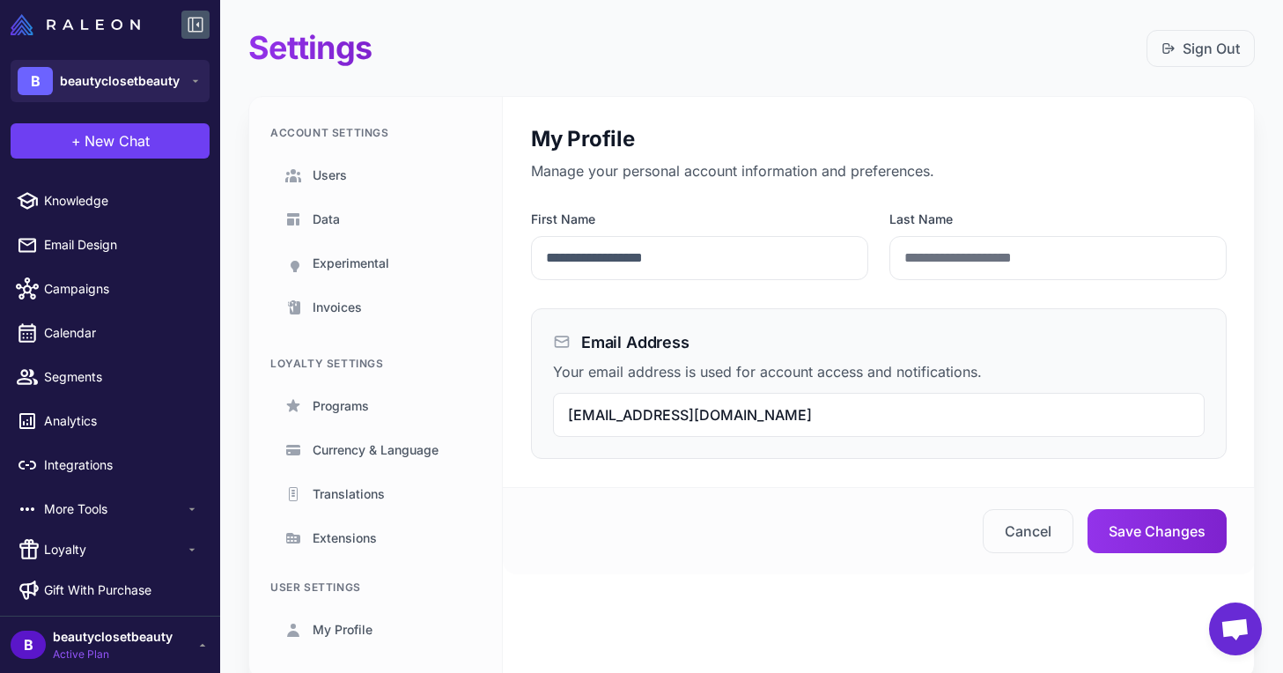
click at [196, 19] on icon at bounding box center [195, 24] width 21 height 21
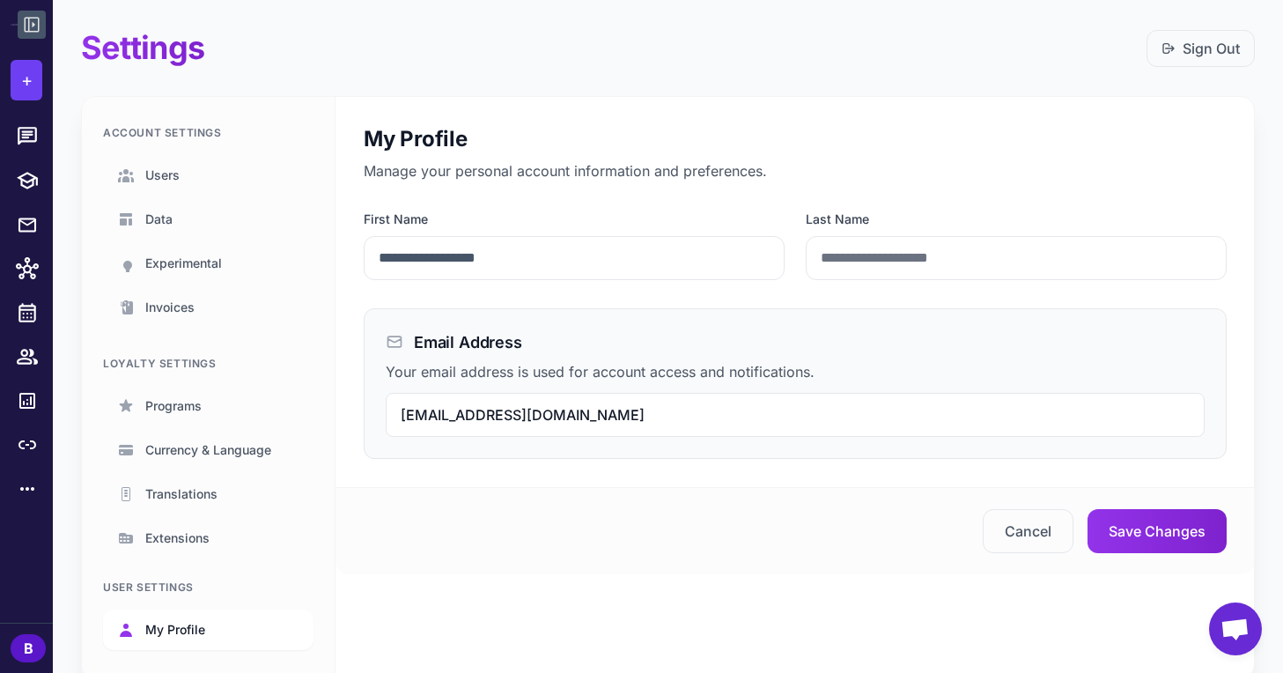
click at [191, 612] on link "My Profile" at bounding box center [208, 629] width 211 height 41
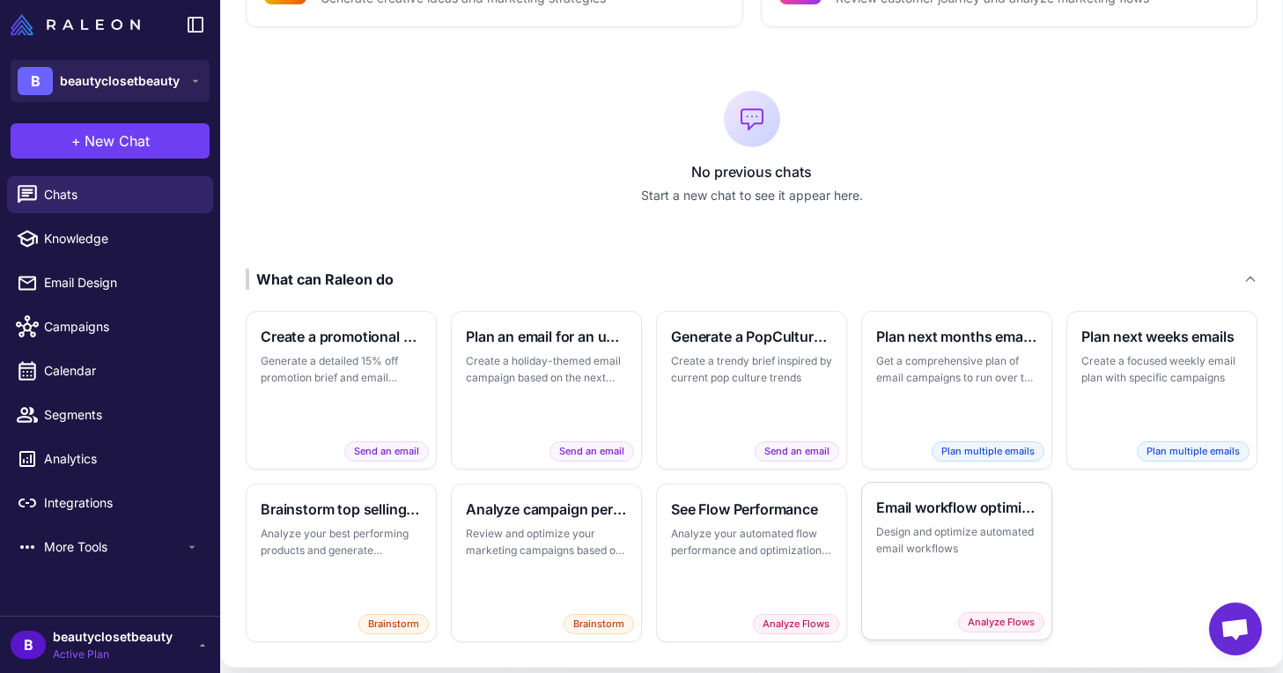
scroll to position [322, 0]
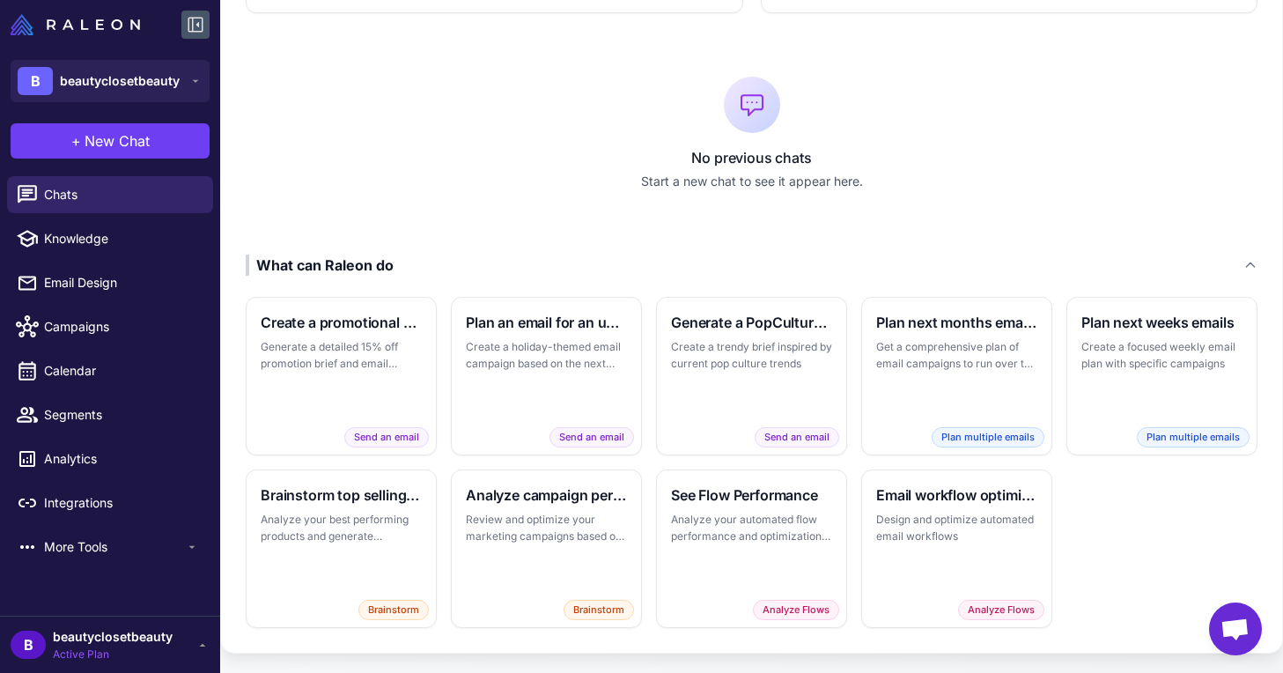
click at [191, 37] on button at bounding box center [195, 25] width 28 height 28
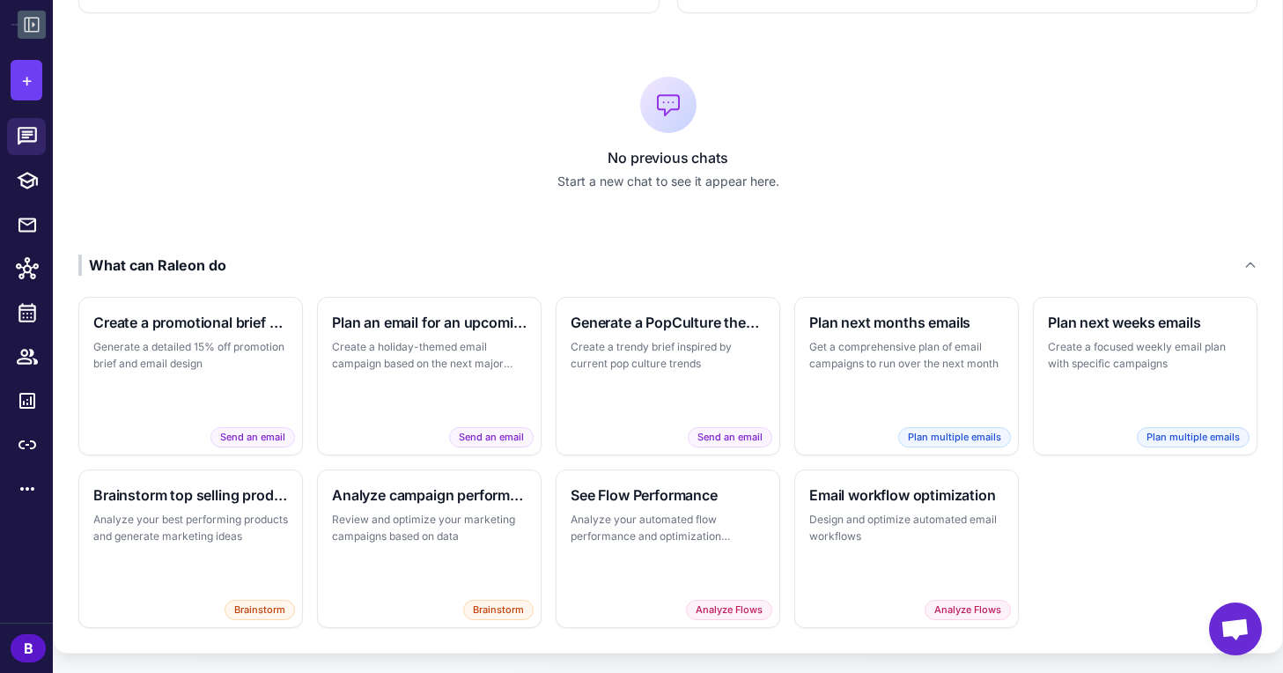
click at [27, 25] on icon at bounding box center [31, 24] width 21 height 21
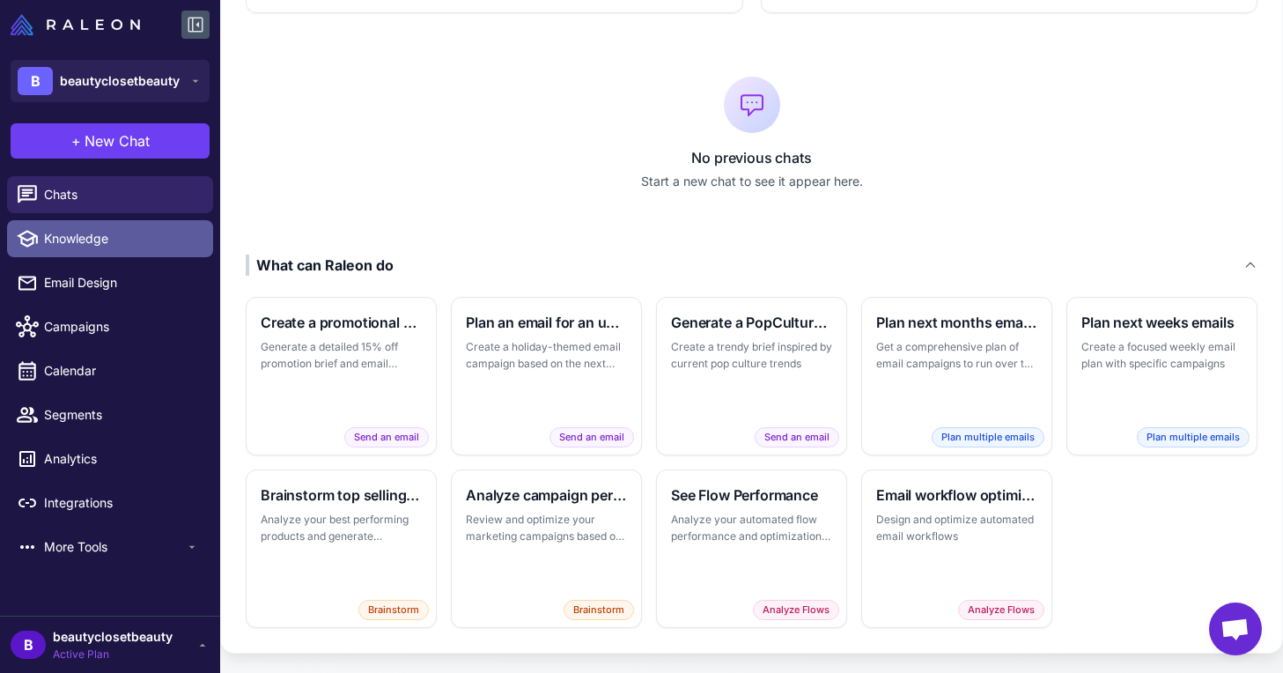
click at [108, 229] on span "Knowledge" at bounding box center [121, 238] width 155 height 19
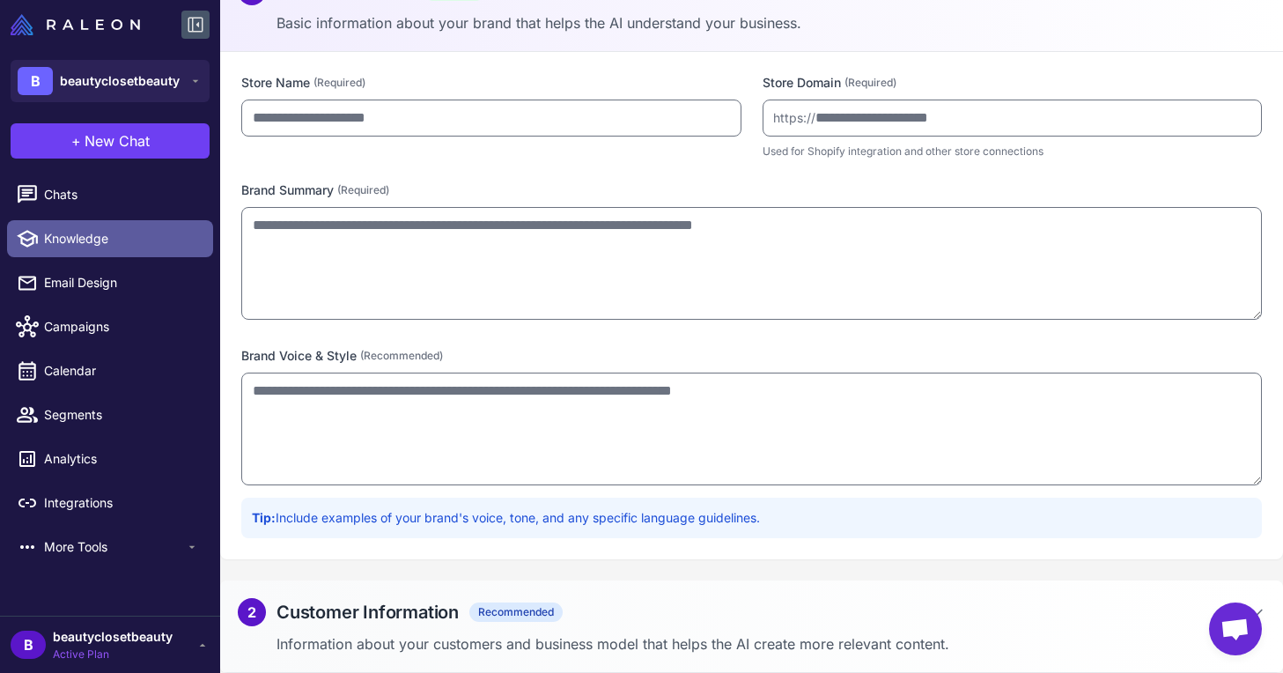
type input "**********"
type textarea "**********"
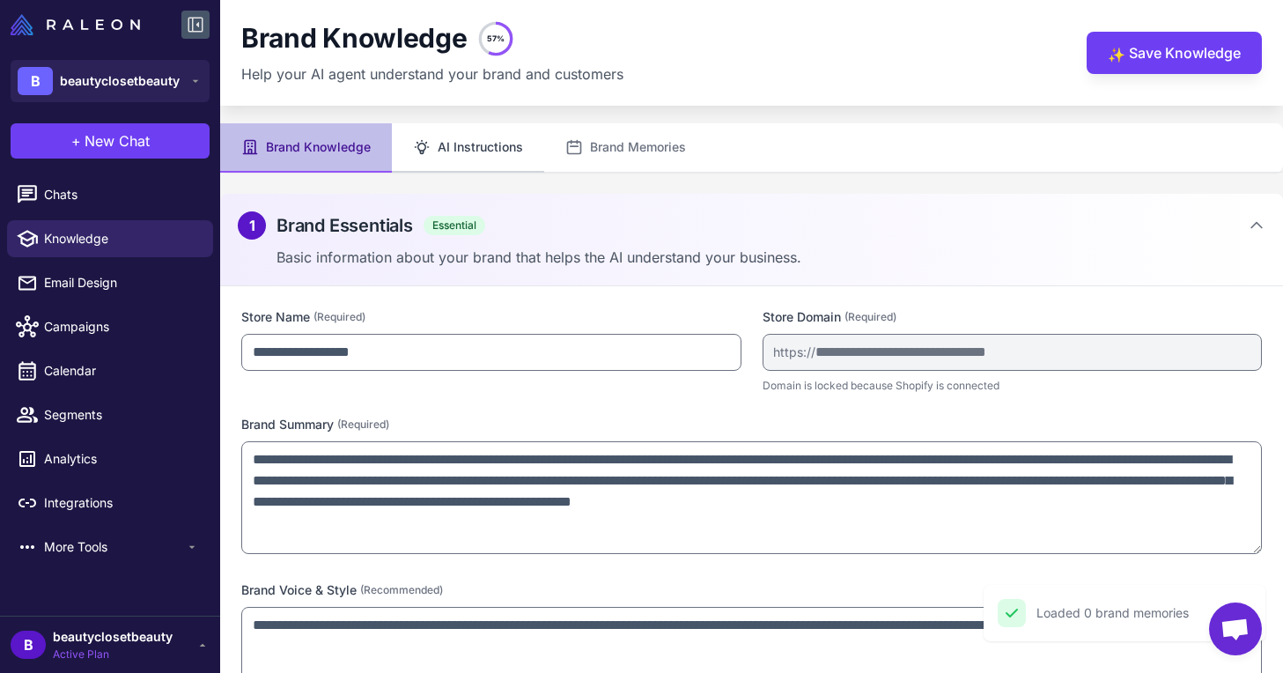
click at [475, 149] on button "AI Instructions" at bounding box center [468, 147] width 152 height 49
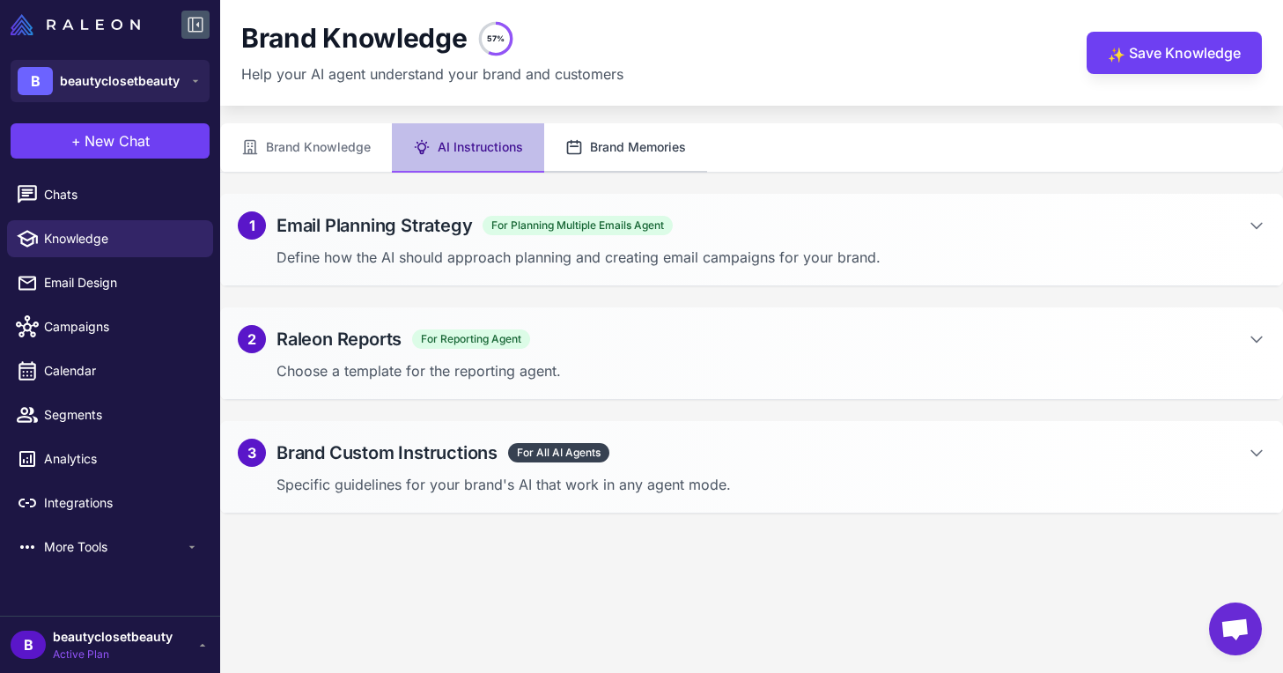
click at [635, 146] on button "Brand Memories" at bounding box center [625, 147] width 163 height 49
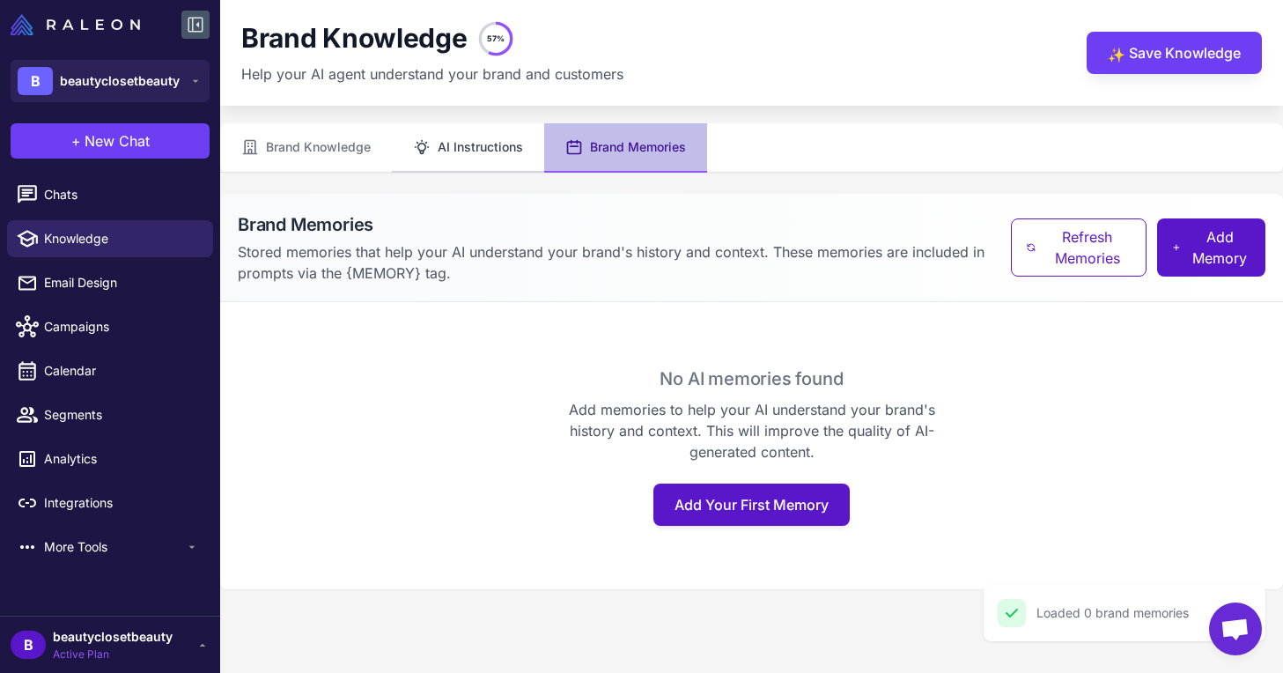
click at [488, 153] on button "AI Instructions" at bounding box center [468, 147] width 152 height 49
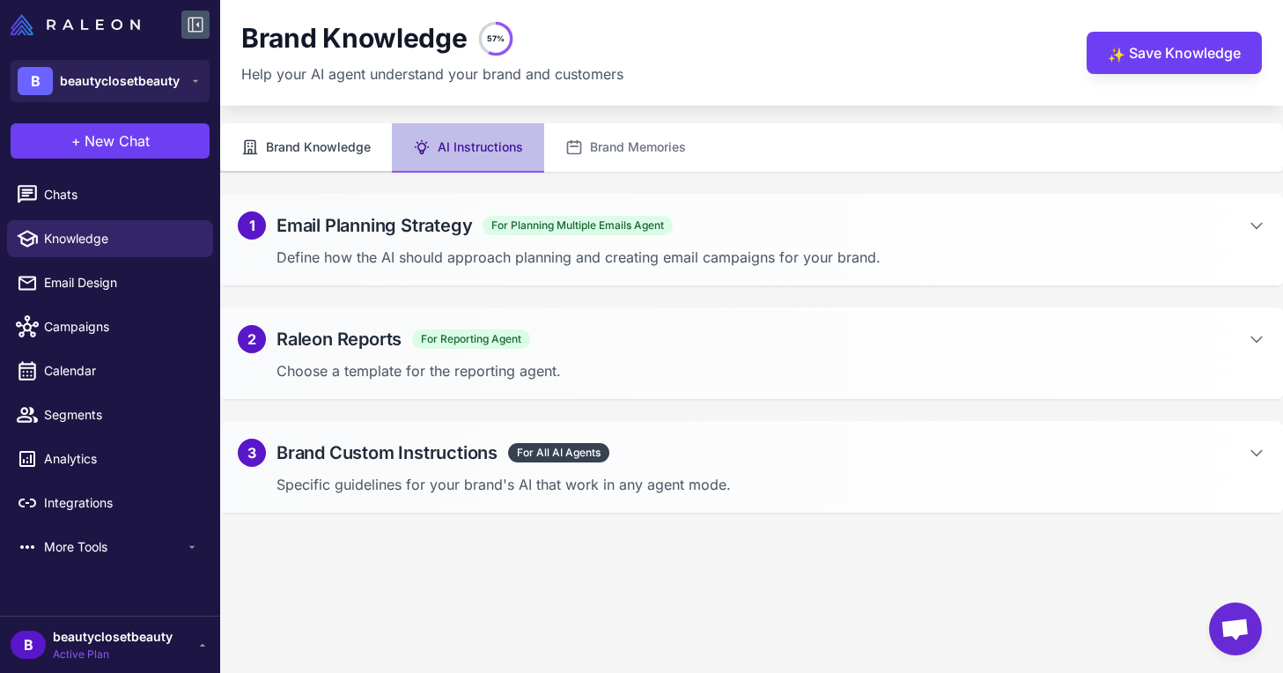
click at [357, 150] on button "Brand Knowledge" at bounding box center [306, 147] width 172 height 49
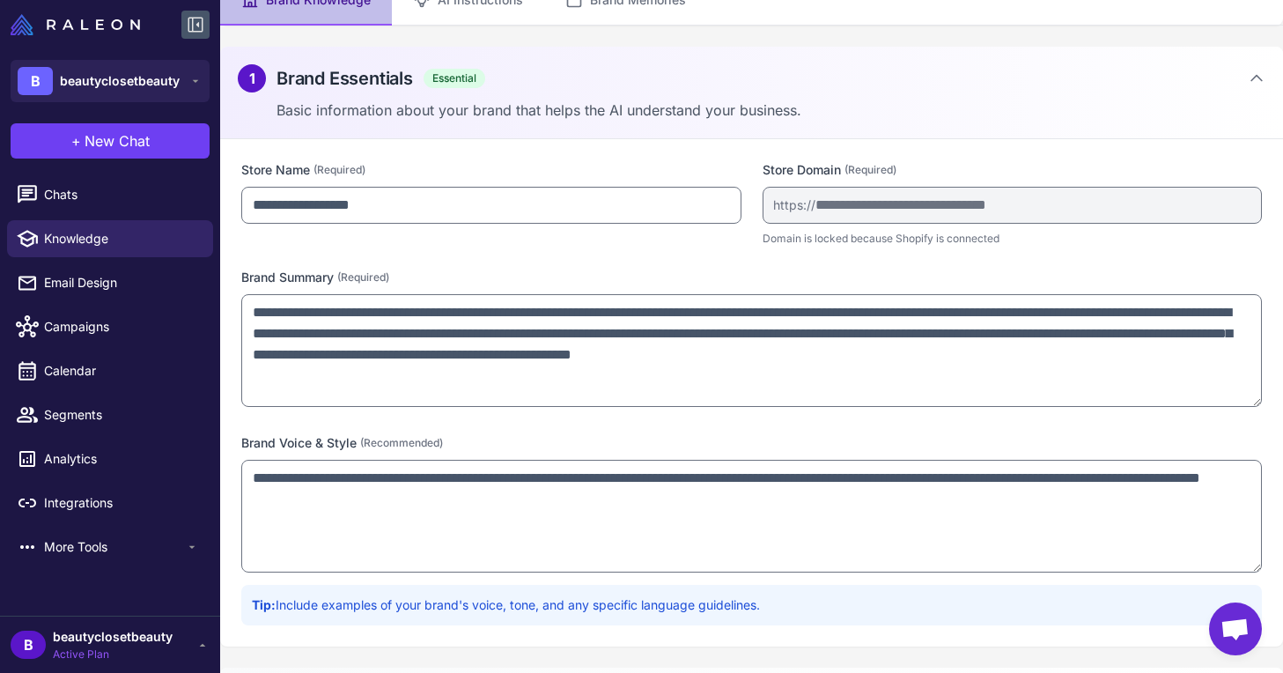
scroll to position [234, 0]
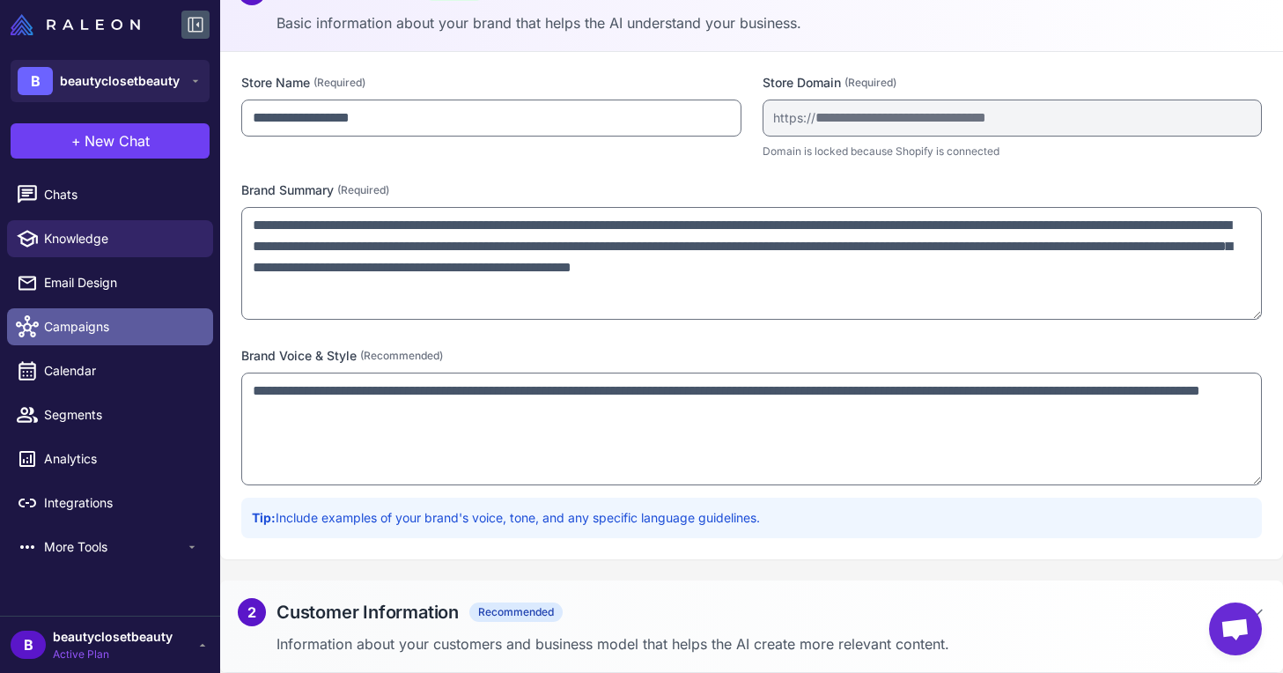
click at [99, 324] on span "Campaigns" at bounding box center [121, 326] width 155 height 19
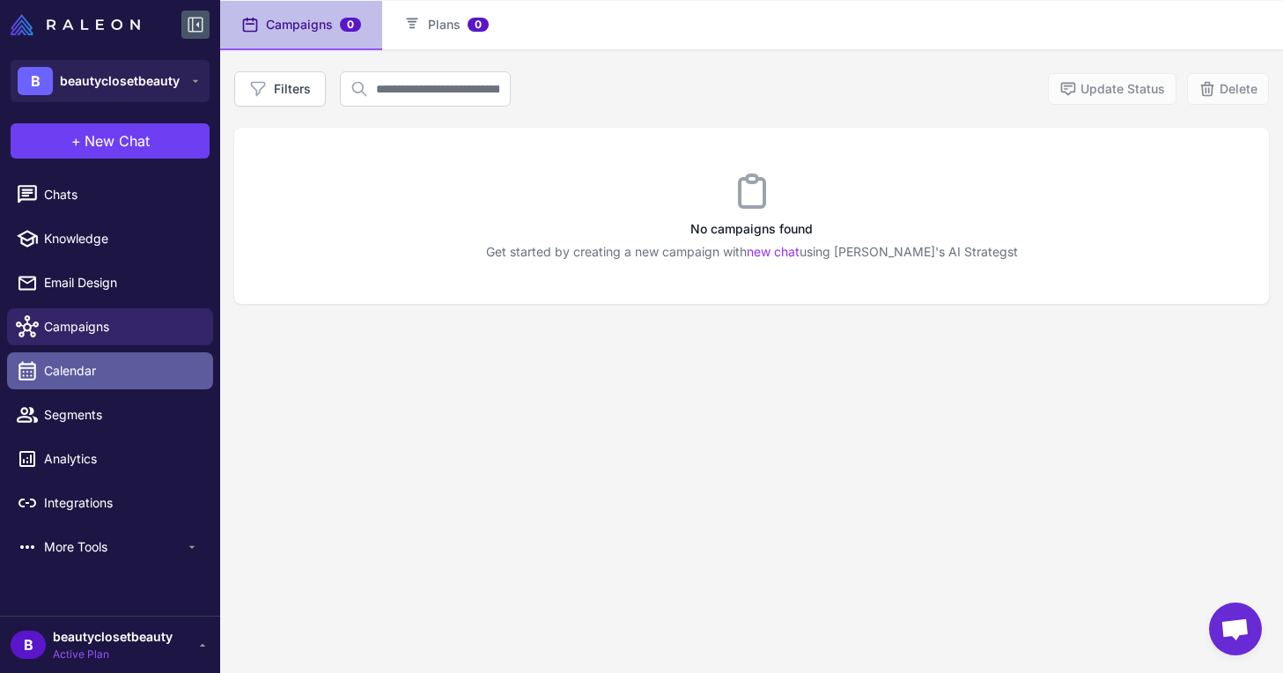
drag, startPoint x: 55, startPoint y: 374, endPoint x: 67, endPoint y: 373, distance: 11.6
click at [55, 374] on span "Calendar" at bounding box center [121, 370] width 155 height 19
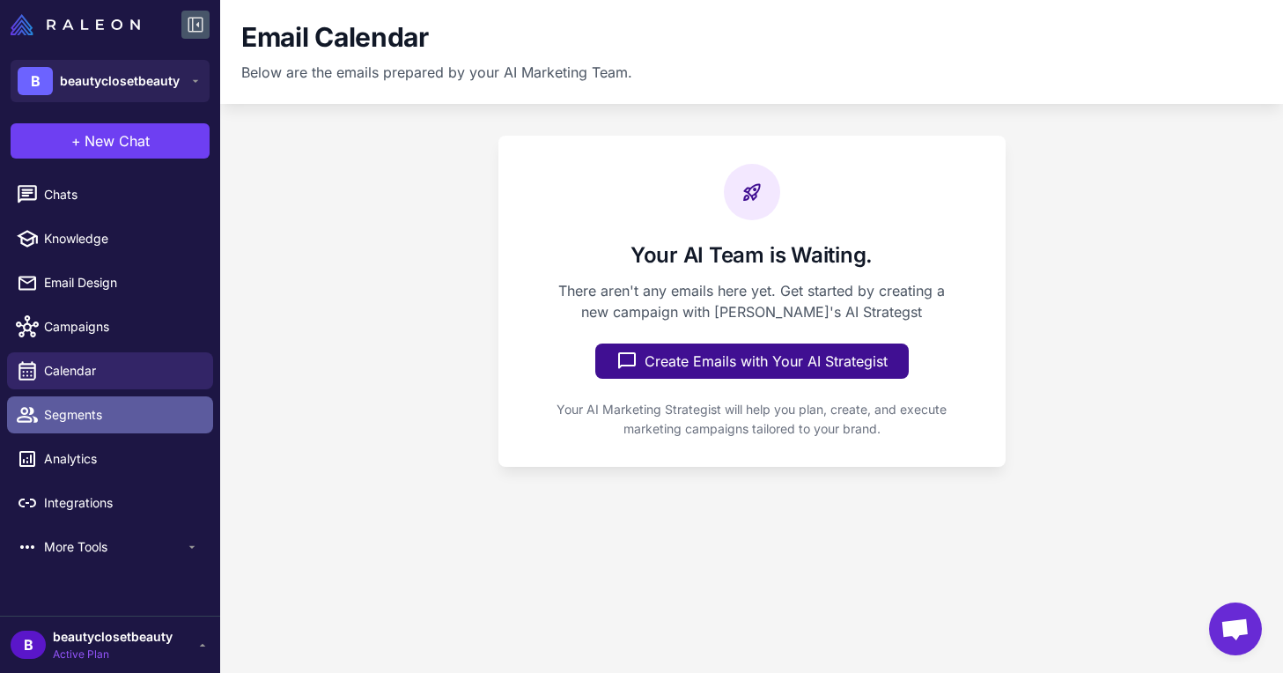
click at [108, 408] on span "Segments" at bounding box center [121, 414] width 155 height 19
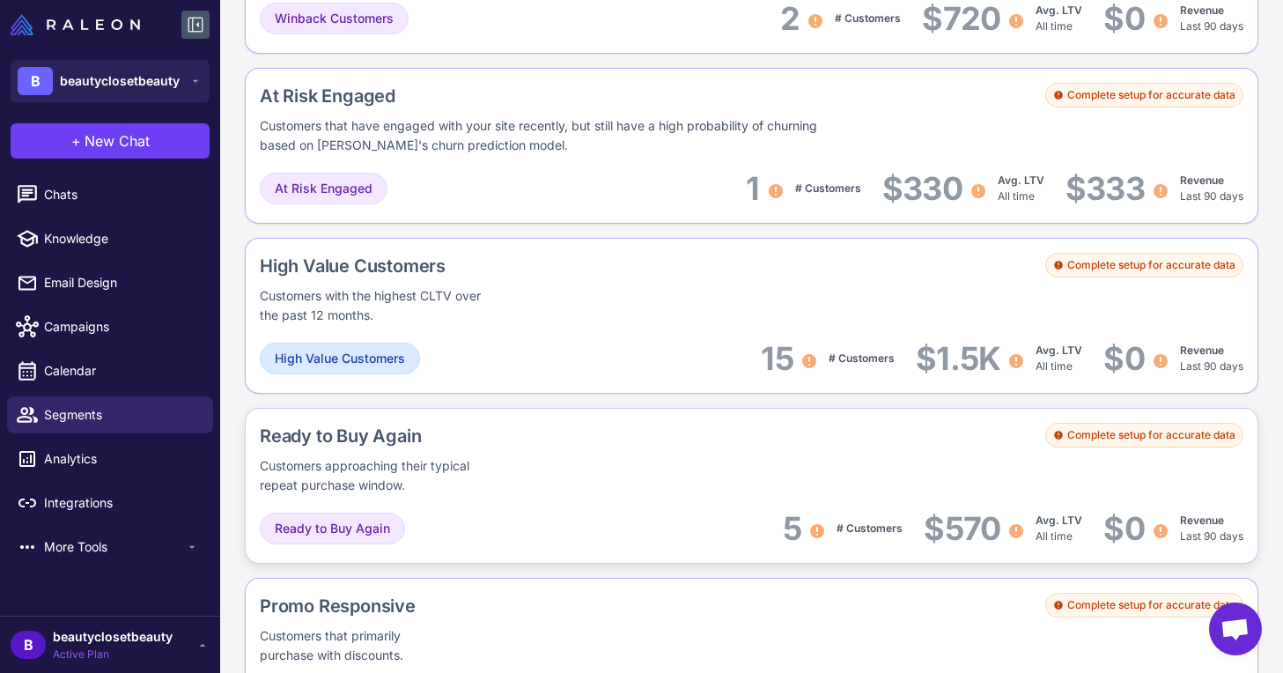
scroll to position [1525, 0]
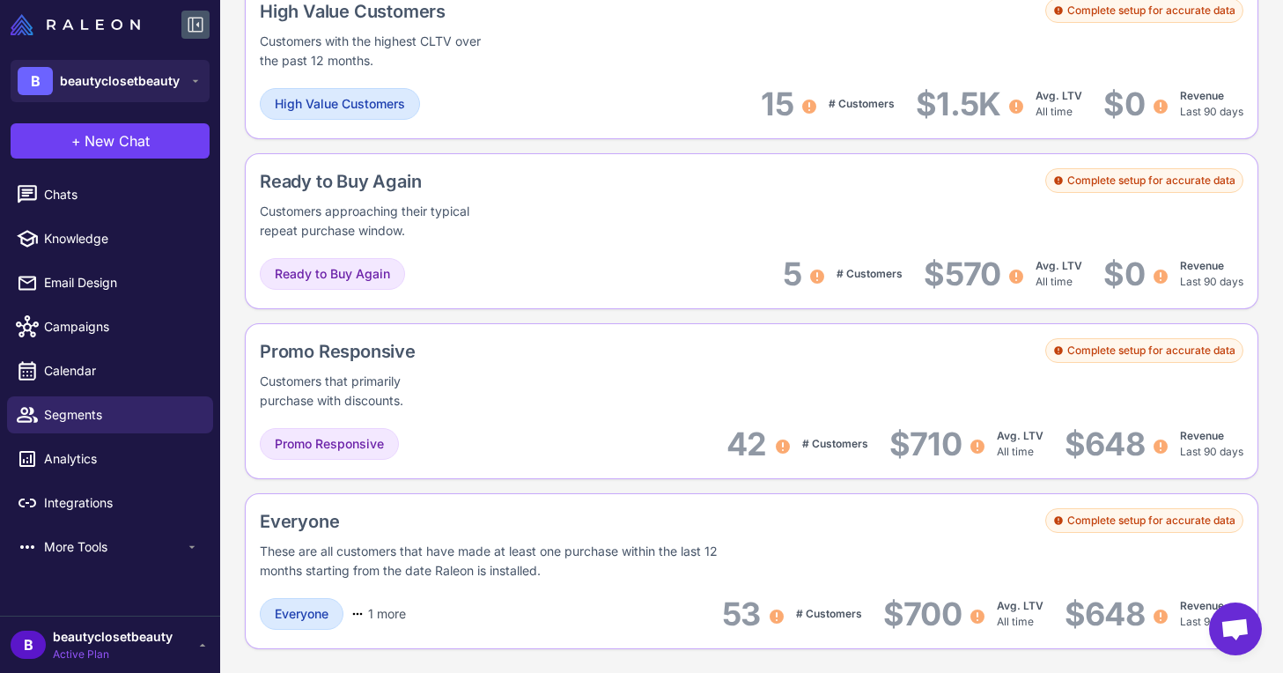
click at [147, 439] on li "Analytics" at bounding box center [110, 459] width 220 height 44
click at [143, 453] on span "Analytics" at bounding box center [121, 458] width 155 height 19
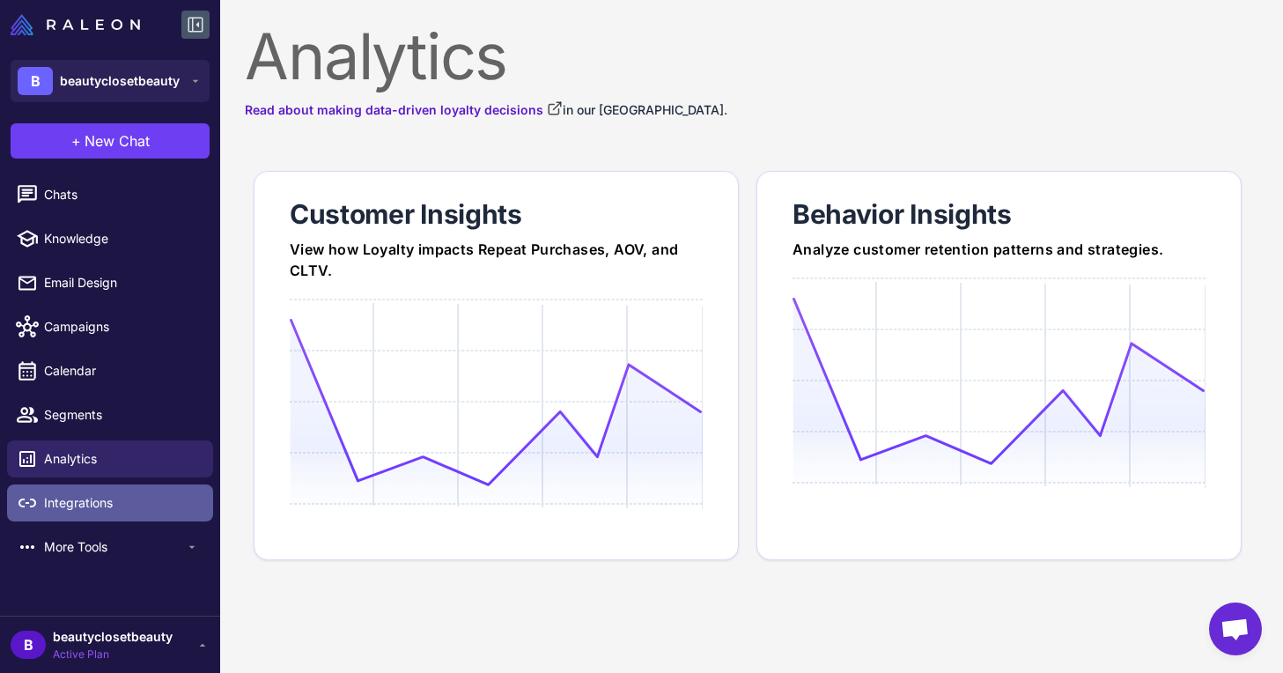
click at [79, 509] on span "Integrations" at bounding box center [121, 502] width 155 height 19
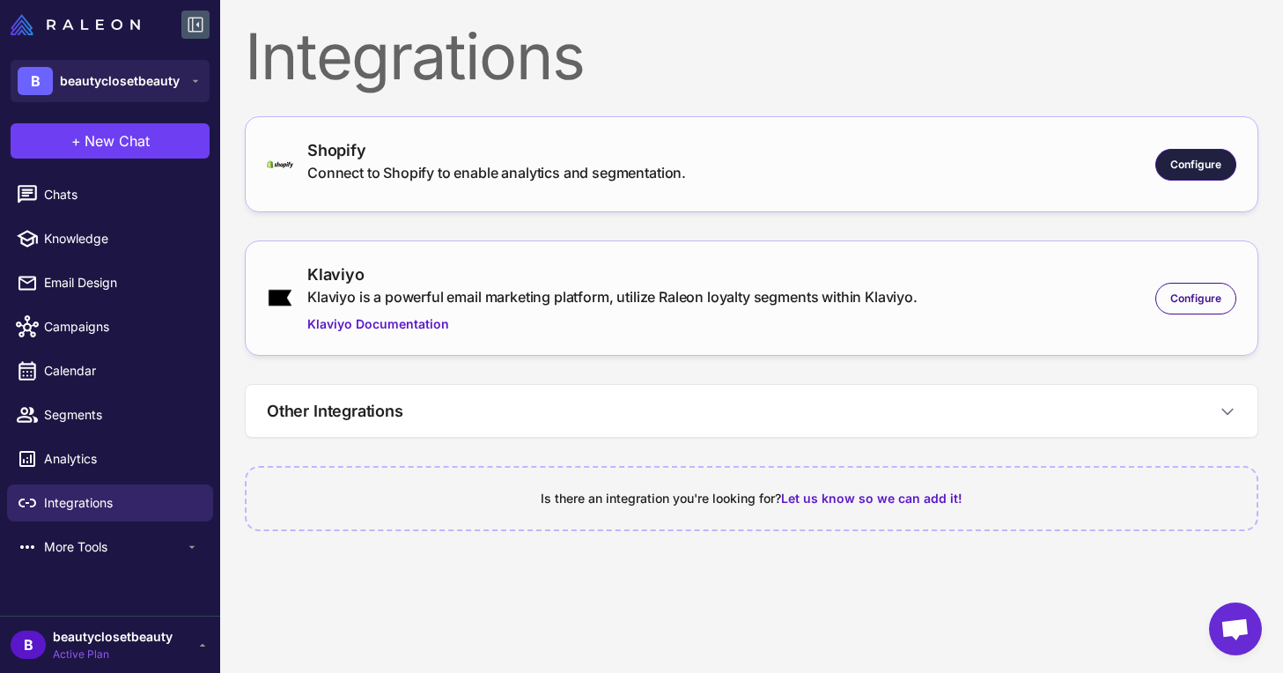
click at [1164, 157] on div "Configure" at bounding box center [1196, 165] width 81 height 32
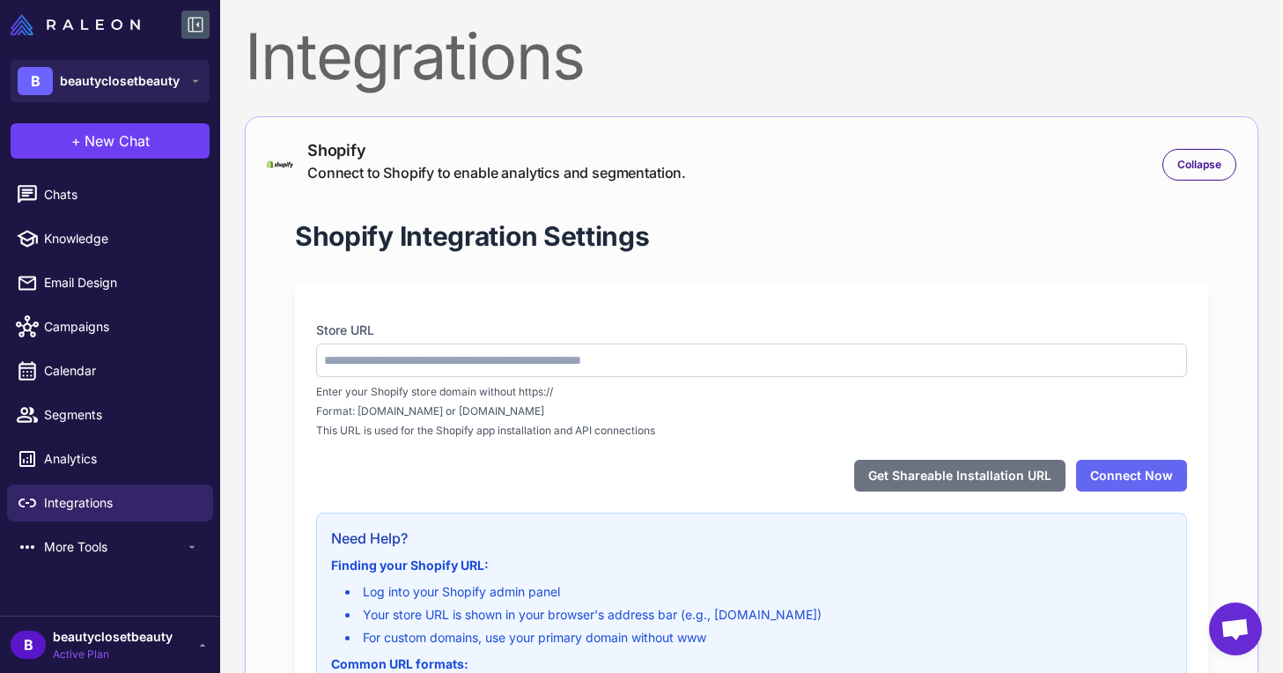
type input "**********"
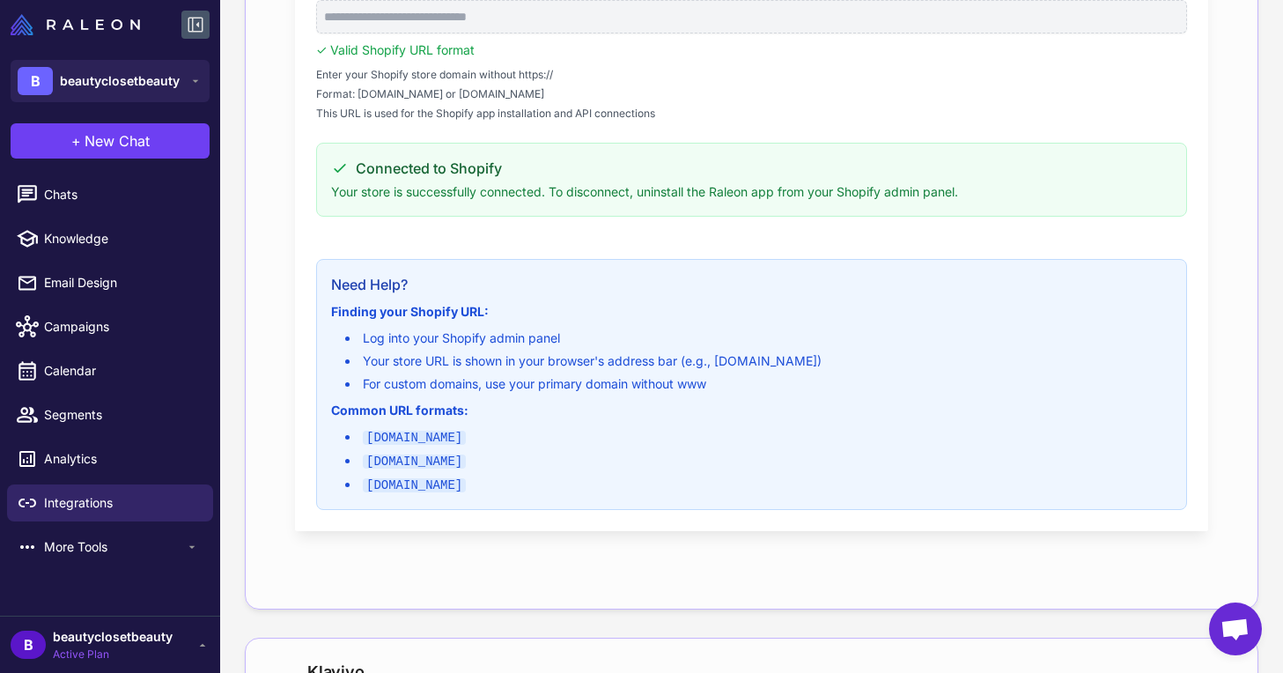
scroll to position [628, 0]
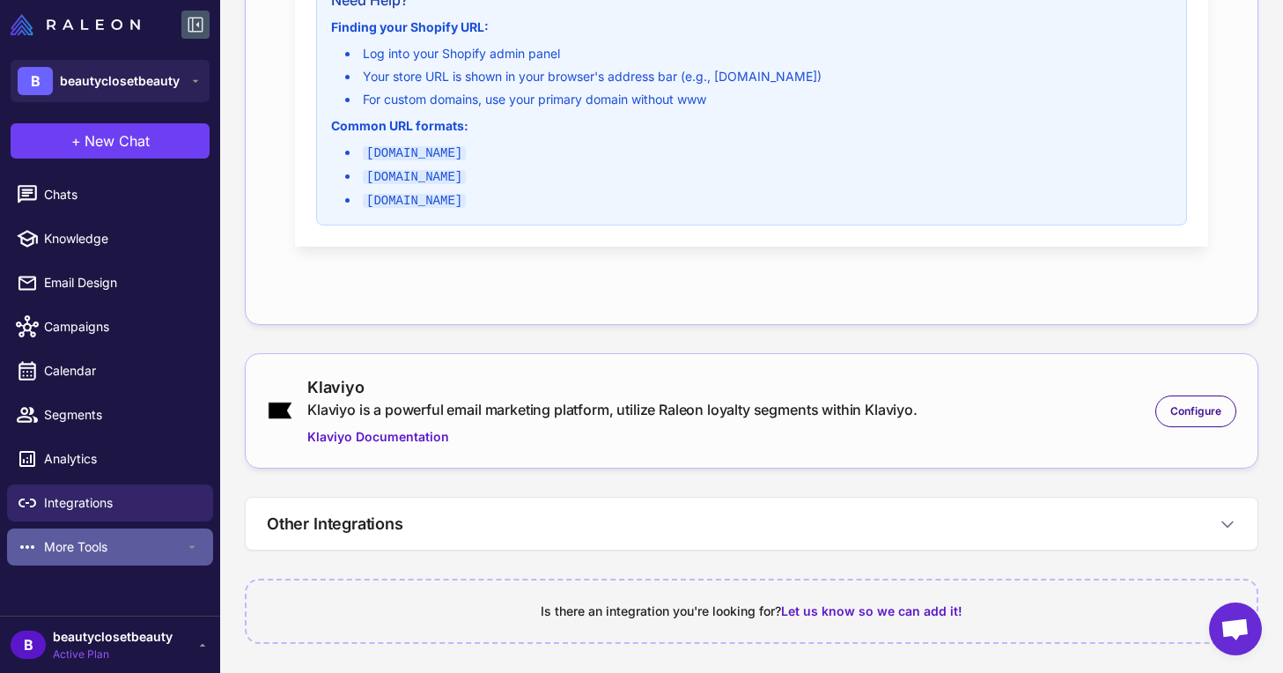
click at [146, 543] on span "More Tools" at bounding box center [114, 546] width 141 height 19
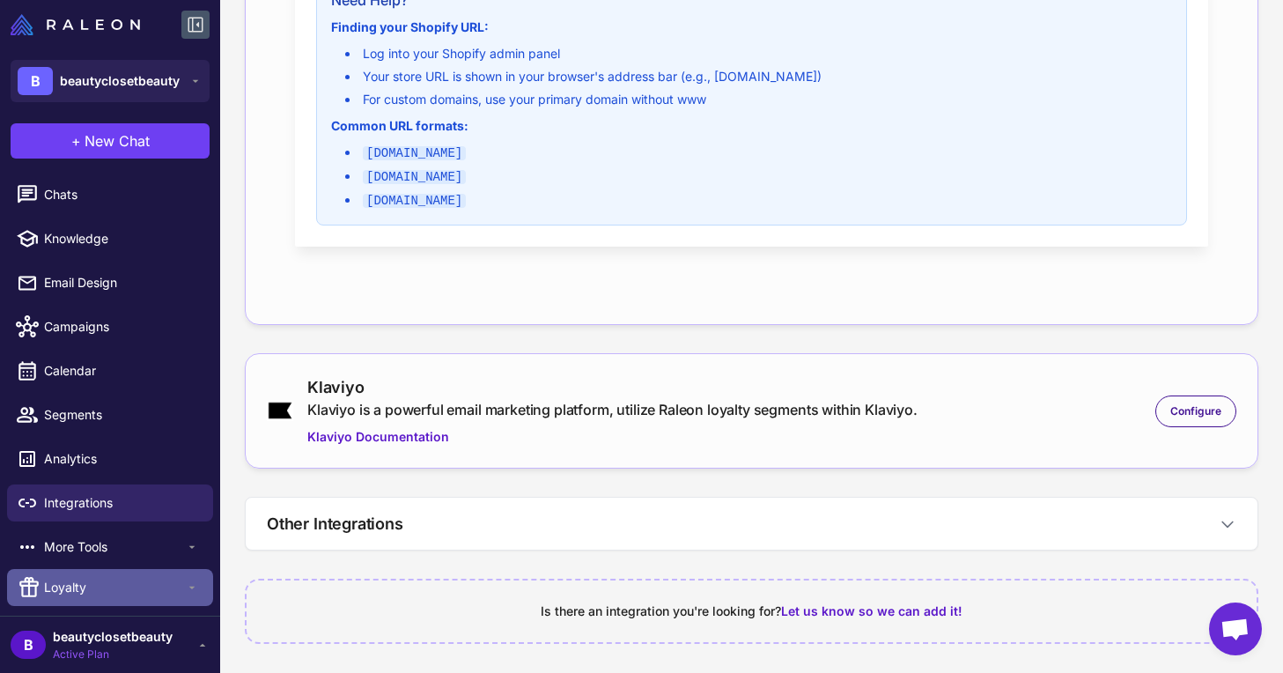
scroll to position [31, 0]
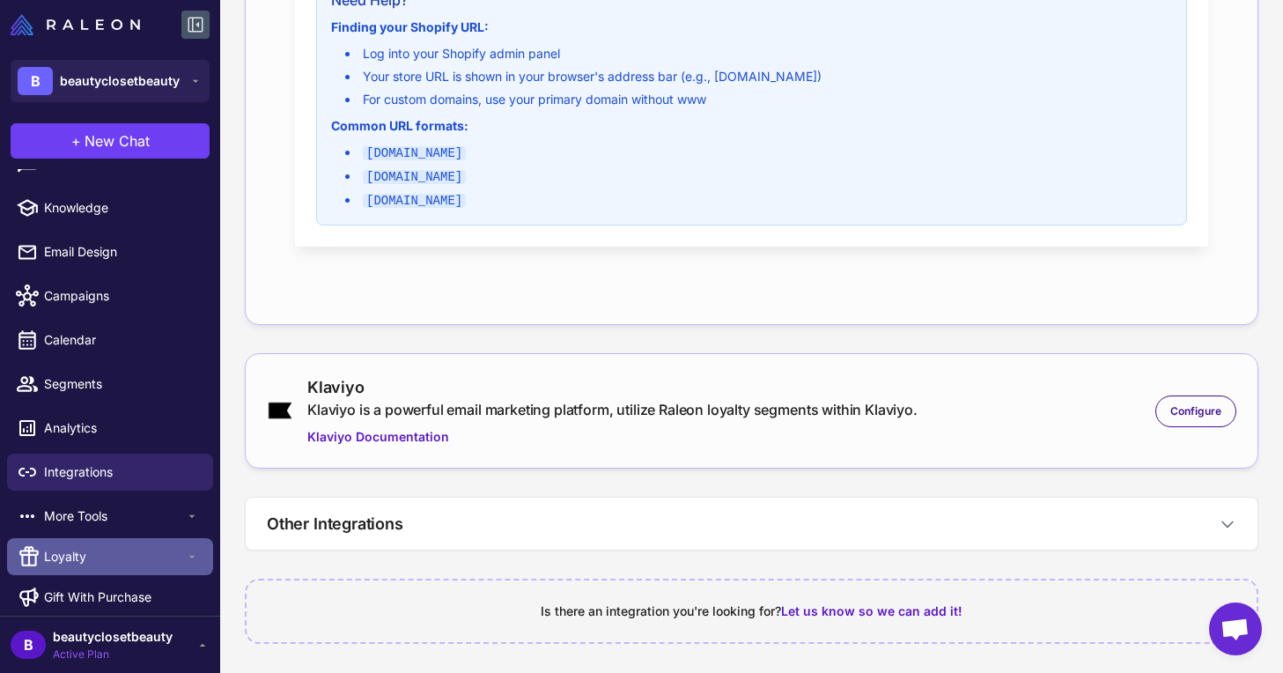
click at [130, 553] on span "Loyalty" at bounding box center [114, 556] width 141 height 19
click at [151, 564] on span "Loyalty" at bounding box center [114, 556] width 141 height 19
click at [160, 560] on span "Loyalty" at bounding box center [114, 556] width 141 height 19
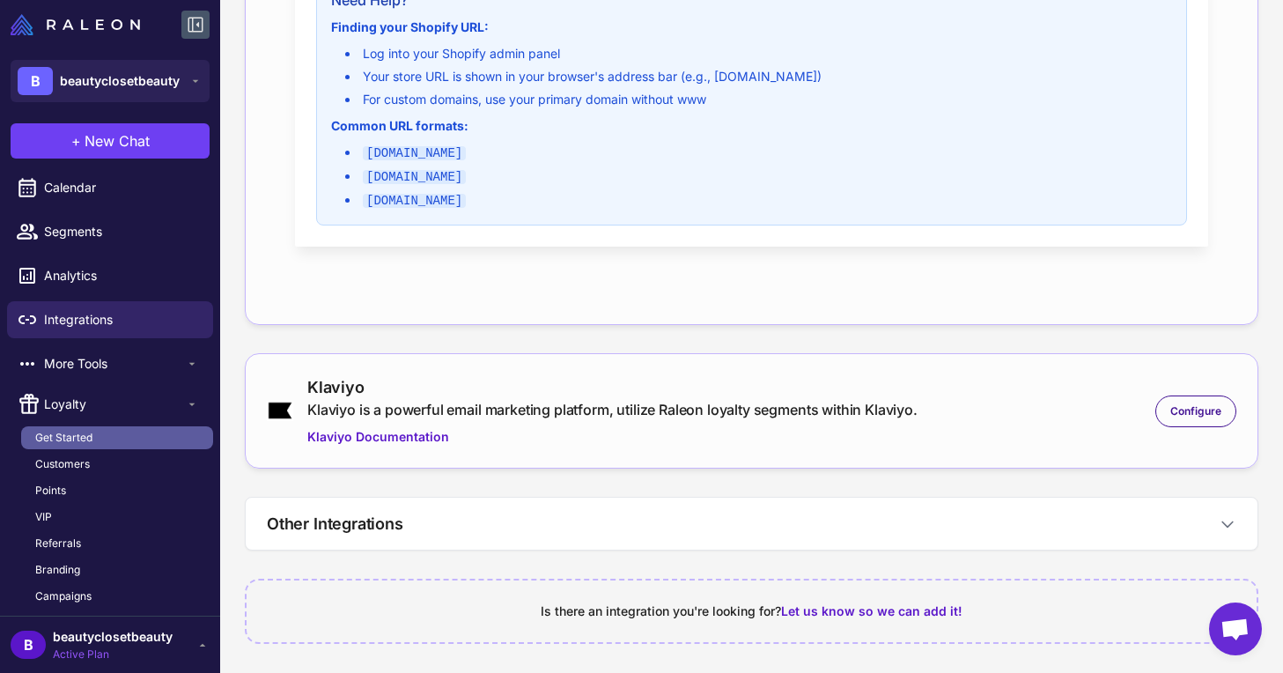
scroll to position [188, 0]
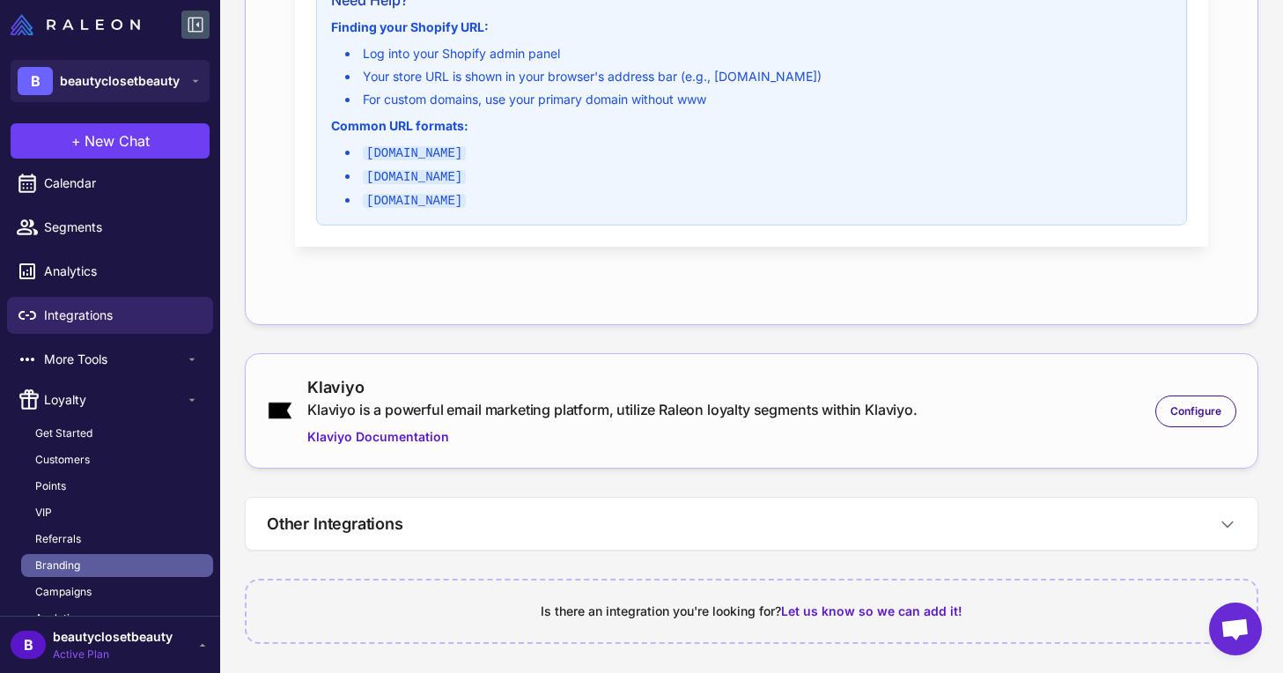
click at [78, 558] on span "Branding" at bounding box center [57, 566] width 45 height 16
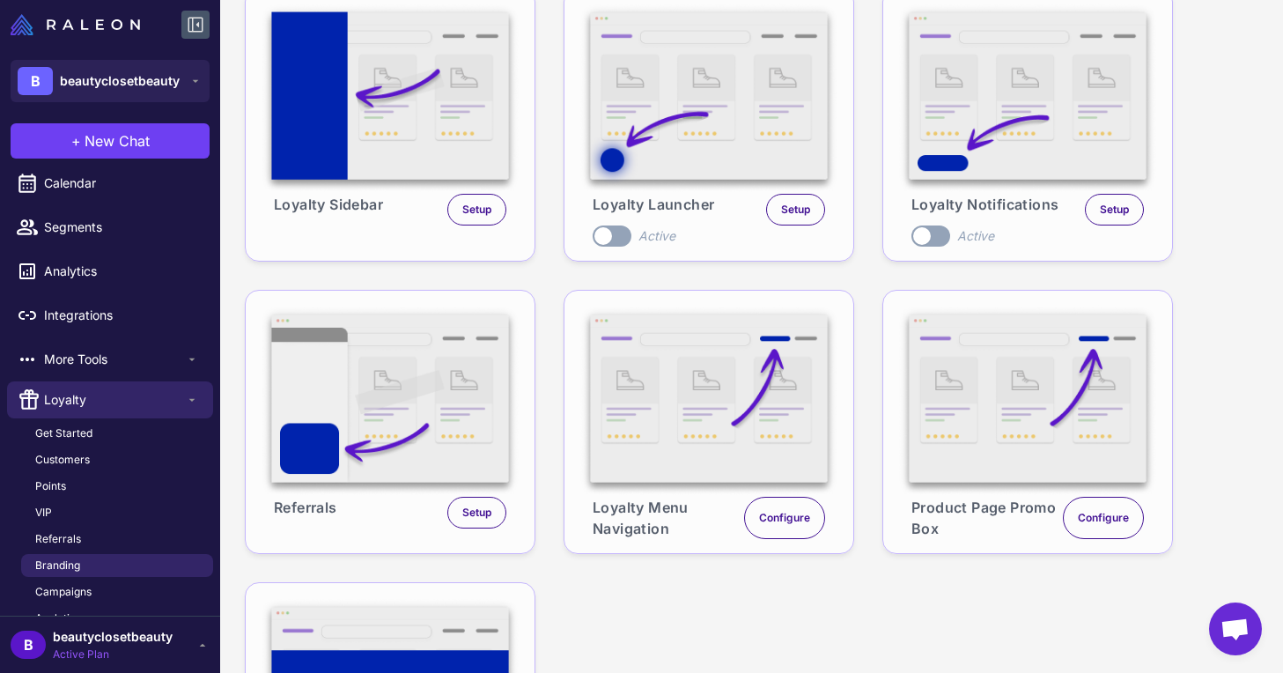
scroll to position [140, 0]
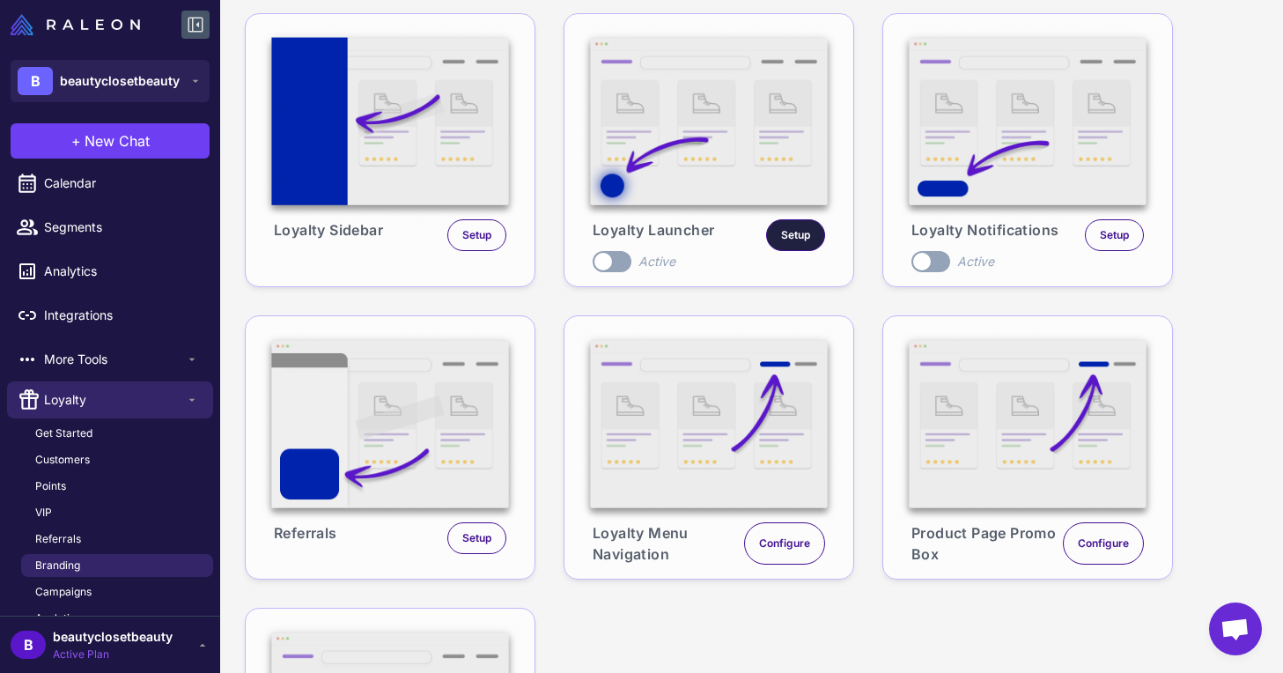
click at [785, 235] on span "Setup" at bounding box center [795, 235] width 29 height 16
select select "***"
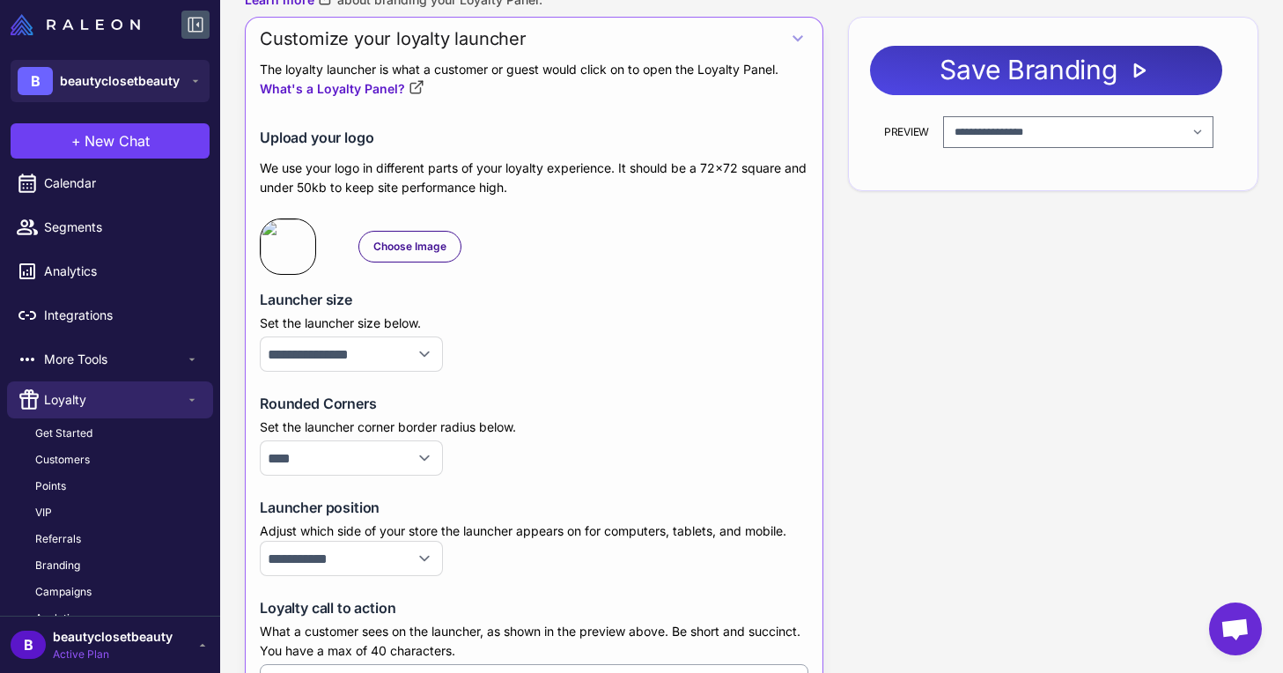
select select "**********"
select select "****"
type input "**********"
type input "*******"
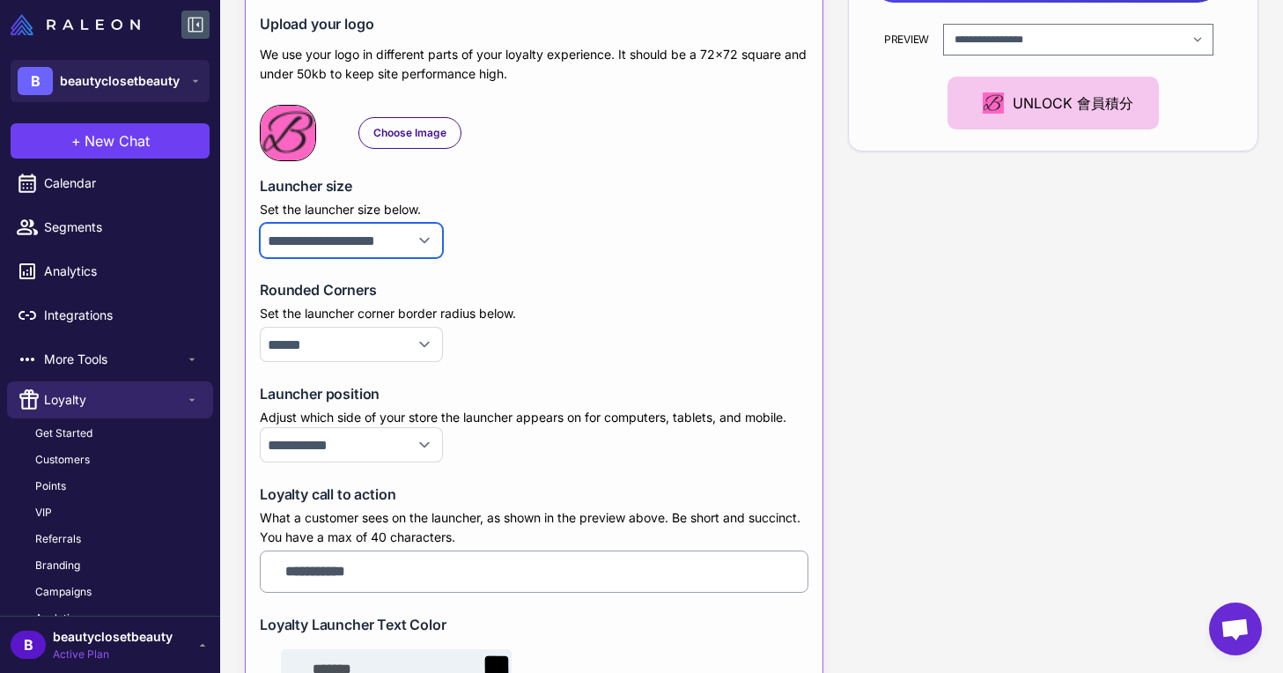
scroll to position [100, 0]
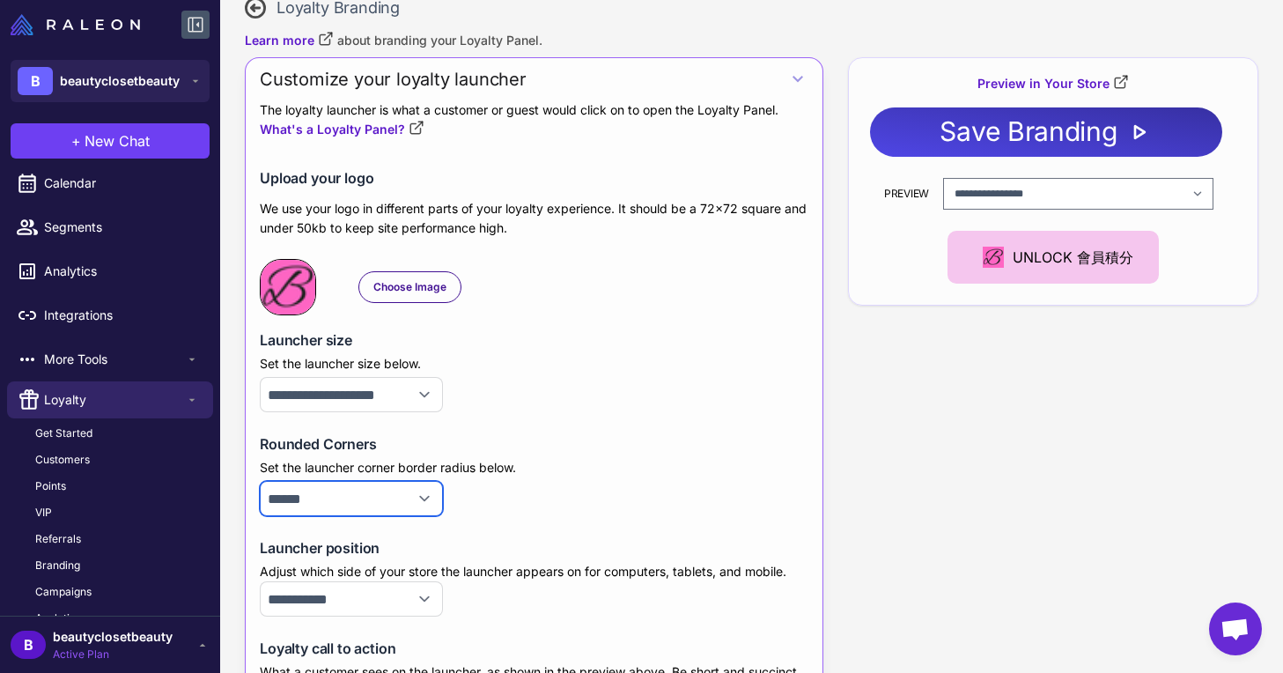
select select "***"
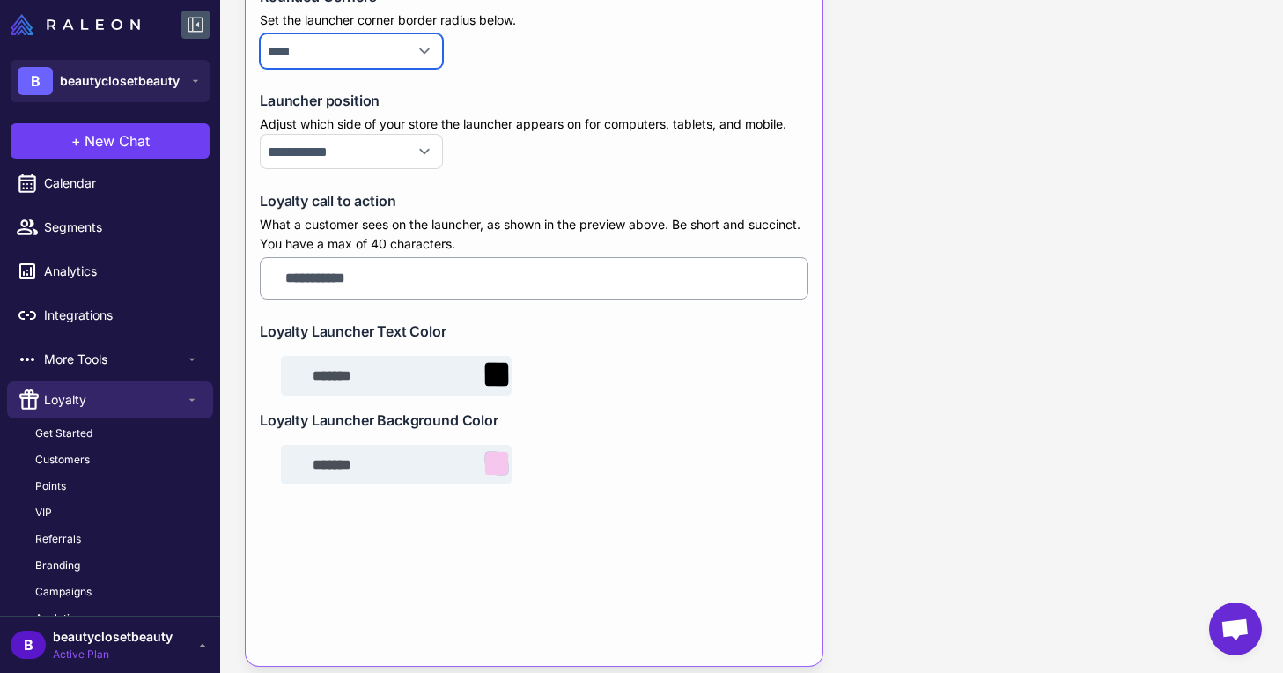
scroll to position [0, 0]
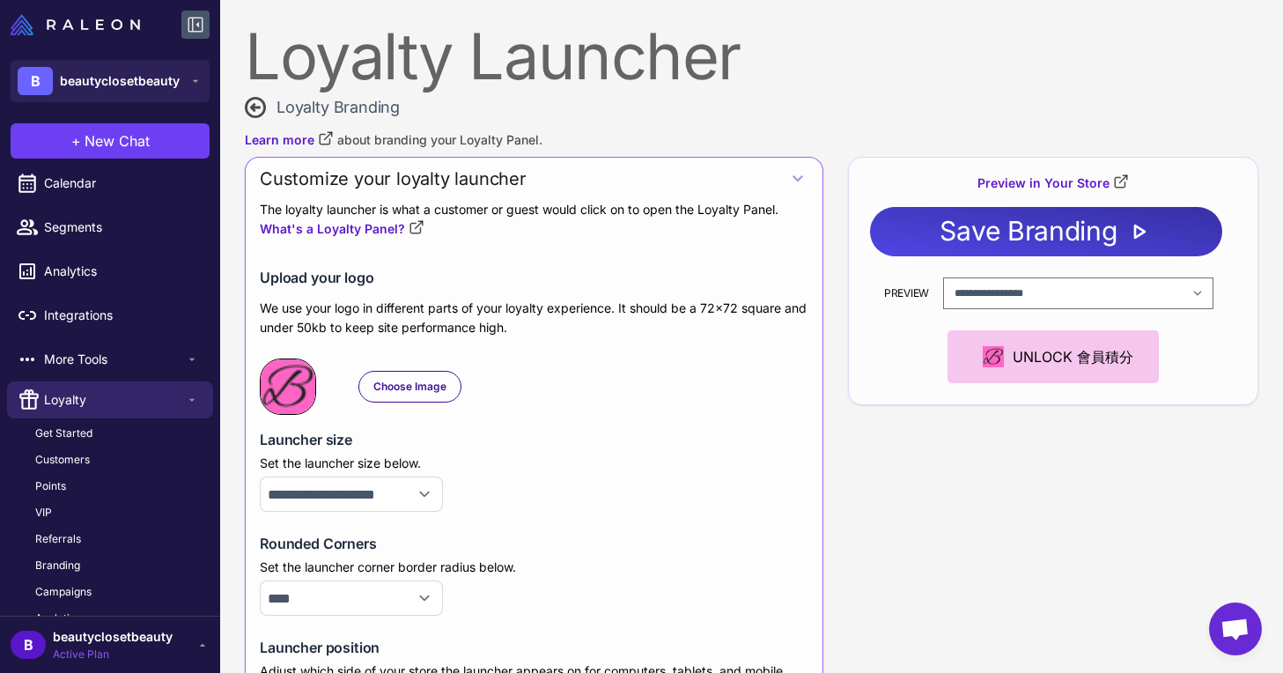
click at [944, 244] on div "Save Branding" at bounding box center [1028, 231] width 177 height 26
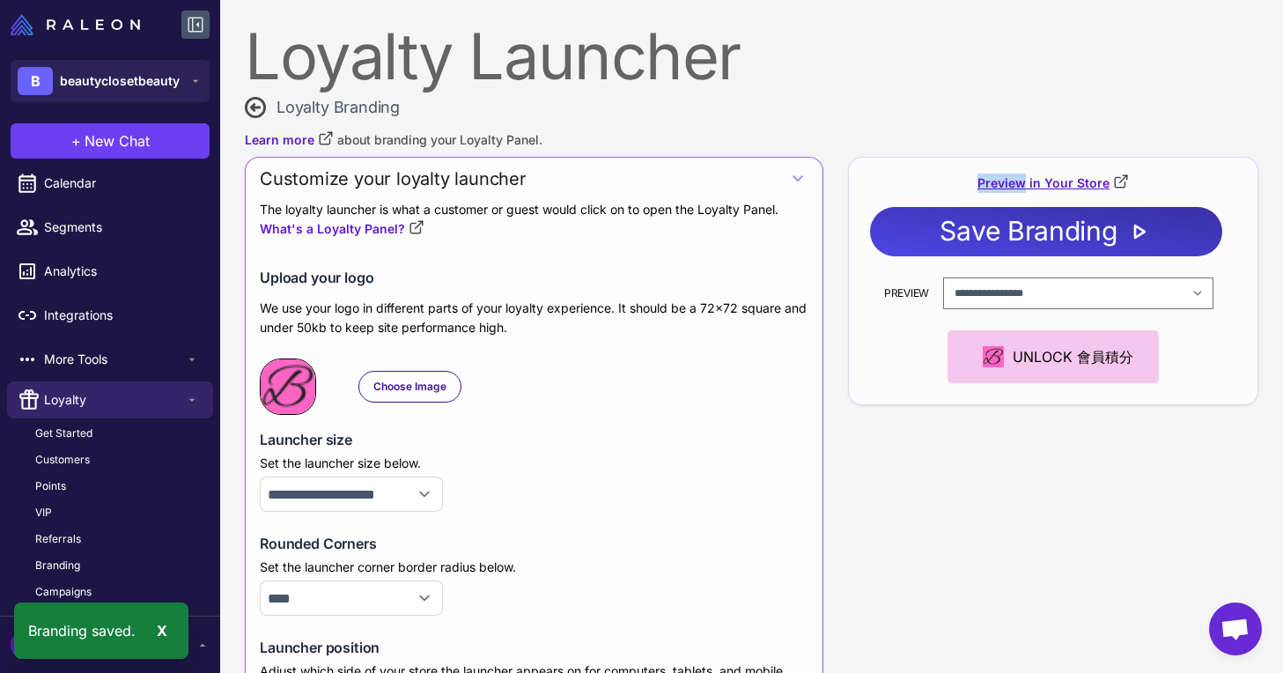
click at [990, 185] on link "Preview in Your Store" at bounding box center [1053, 183] width 151 height 19
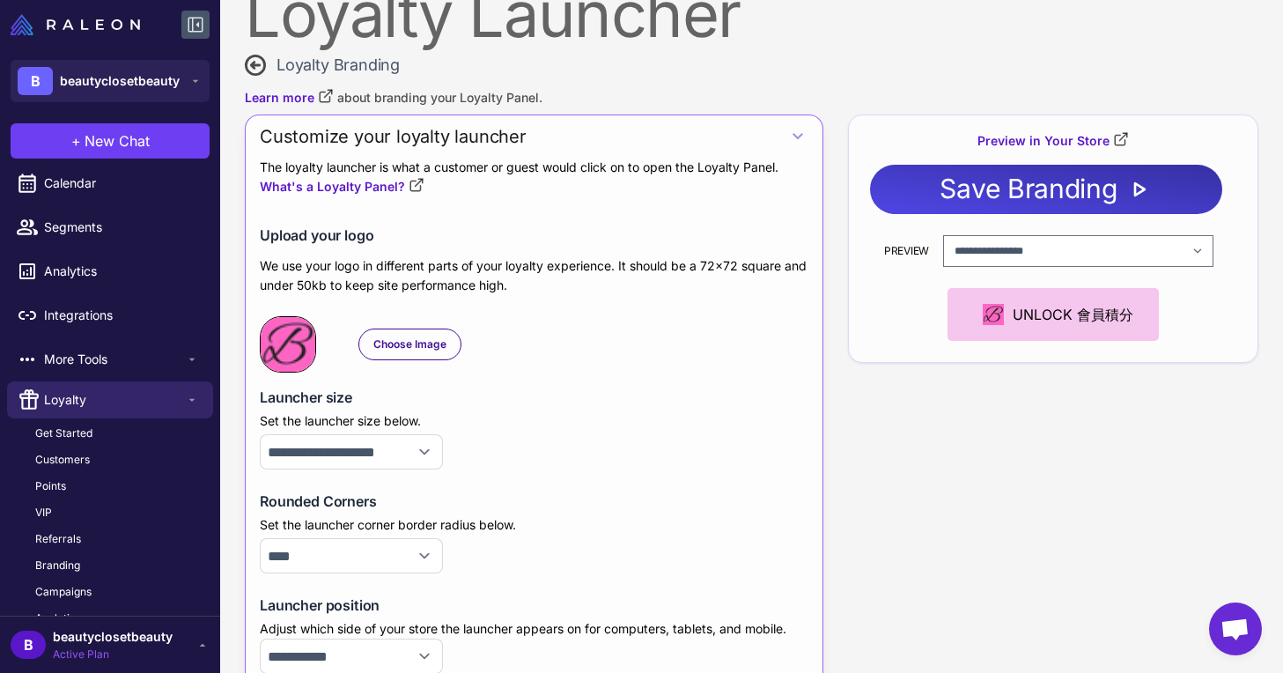
scroll to position [44, 0]
